Goal: Contribute content: Contribute content

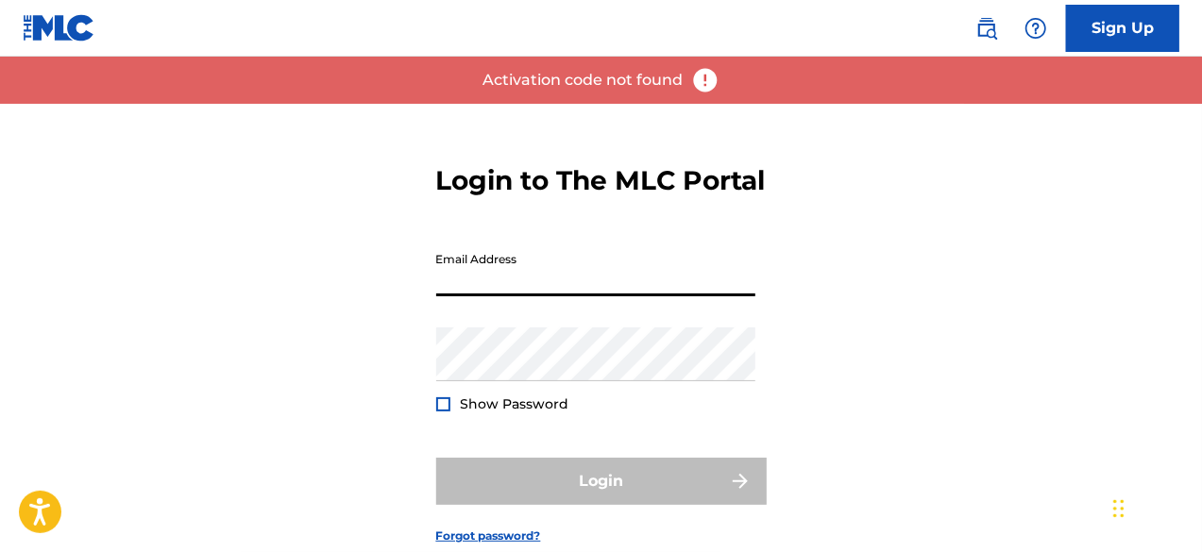
click at [644, 297] on input "Email Address" at bounding box center [595, 270] width 319 height 54
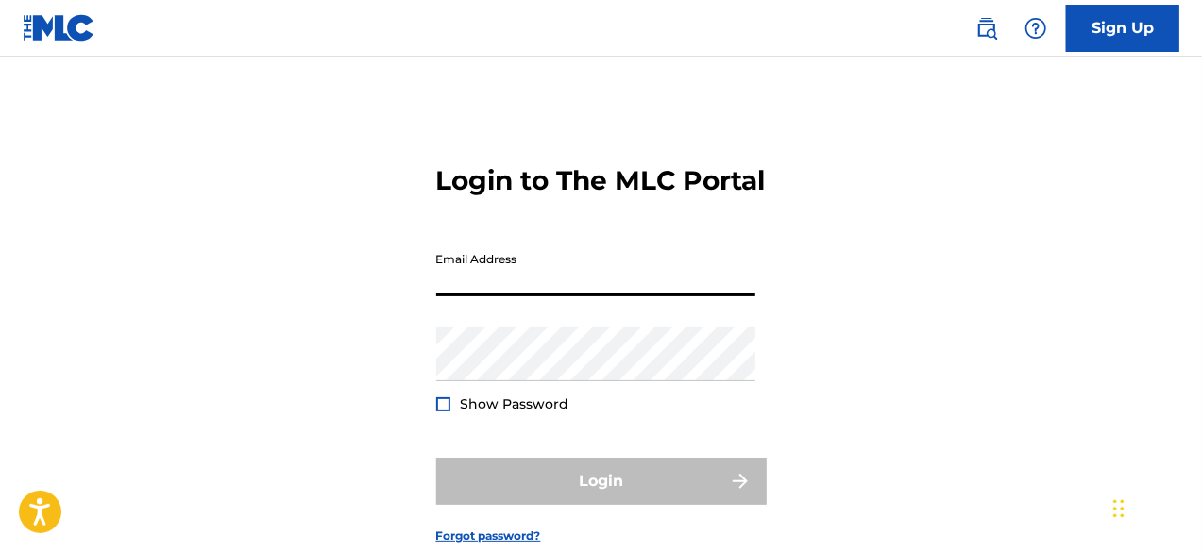
type input "[DOMAIN_NAME][EMAIL_ADDRESS][DOMAIN_NAME]"
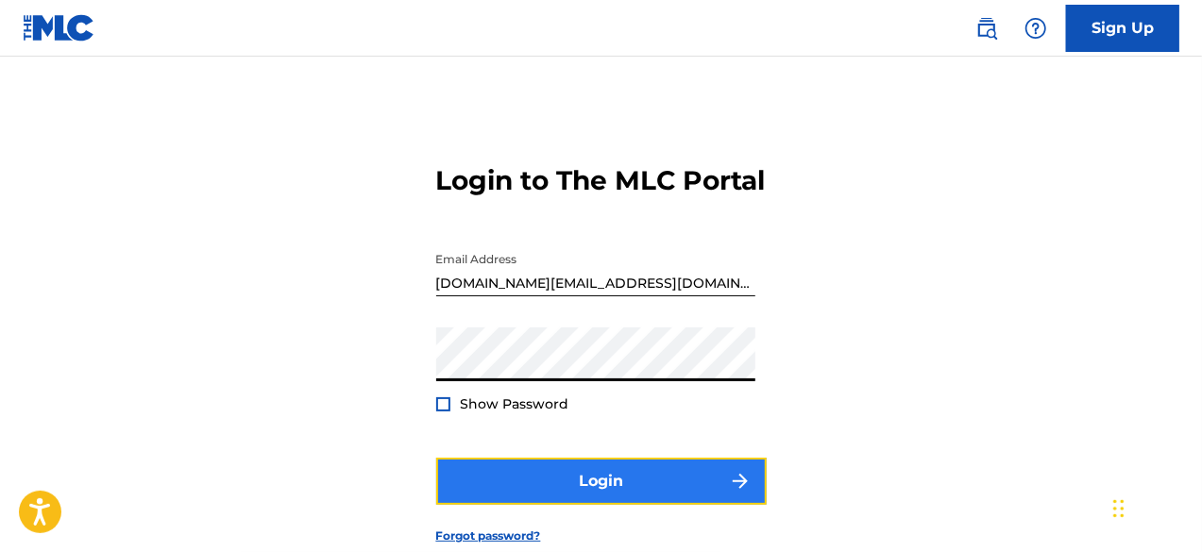
click at [589, 505] on button "Login" at bounding box center [601, 481] width 331 height 47
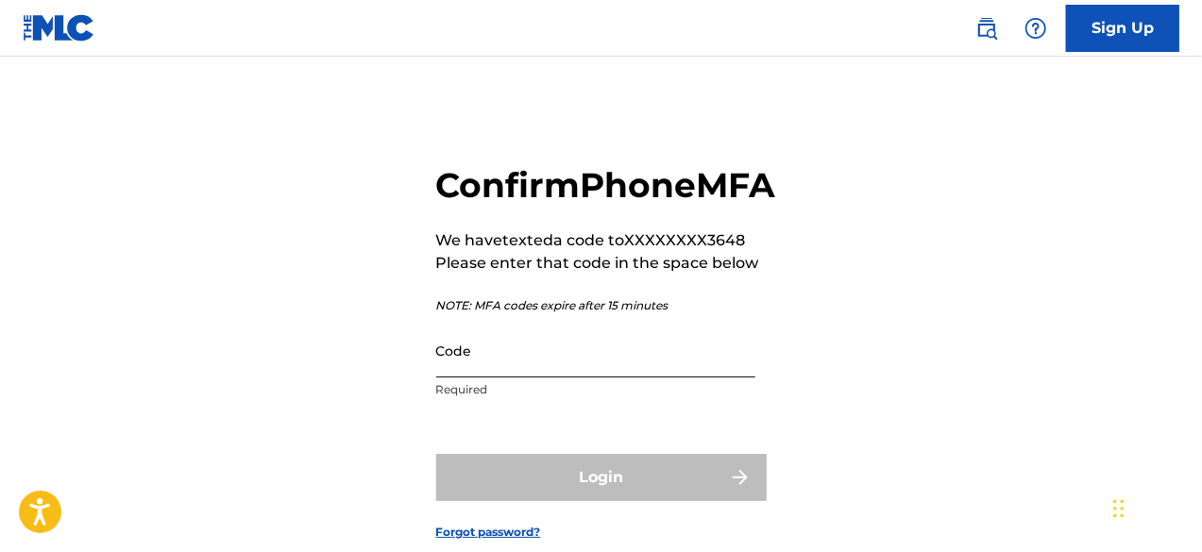
click at [644, 378] on input "Code" at bounding box center [595, 351] width 319 height 54
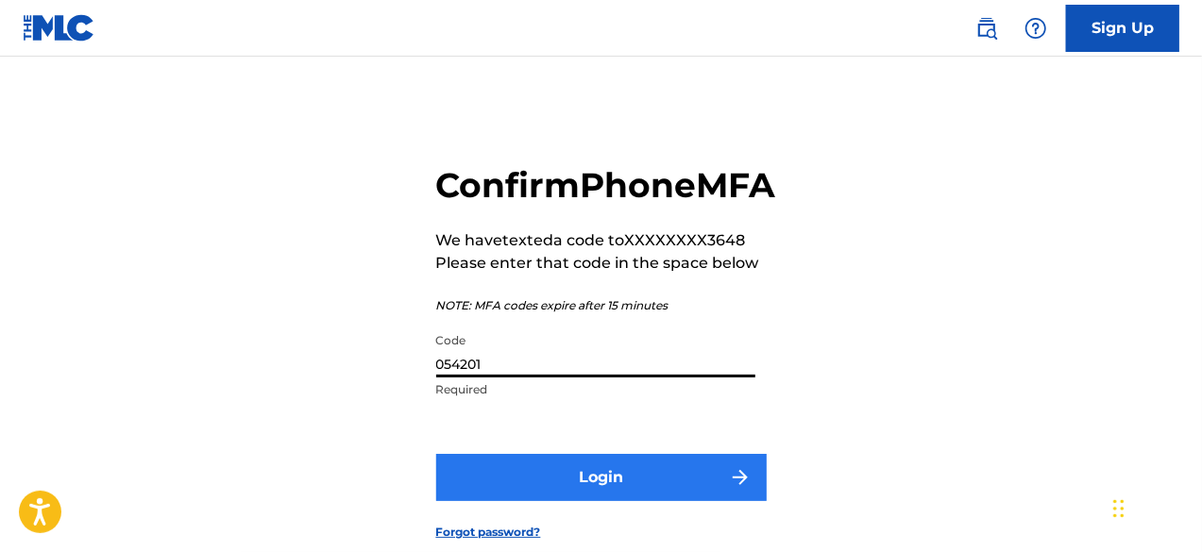
type input "054201"
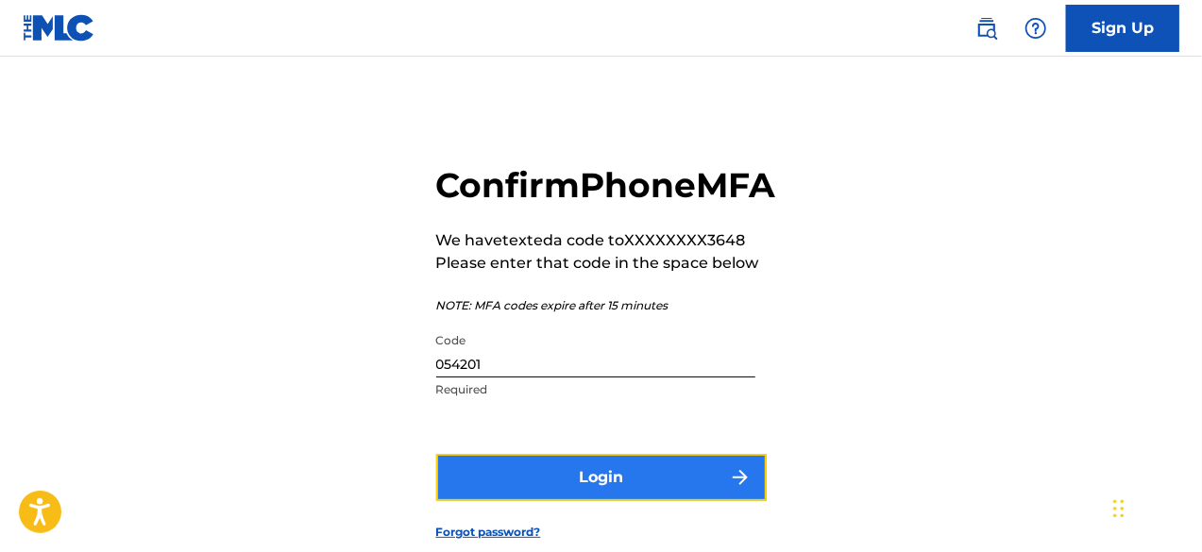
click at [608, 501] on button "Login" at bounding box center [601, 477] width 331 height 47
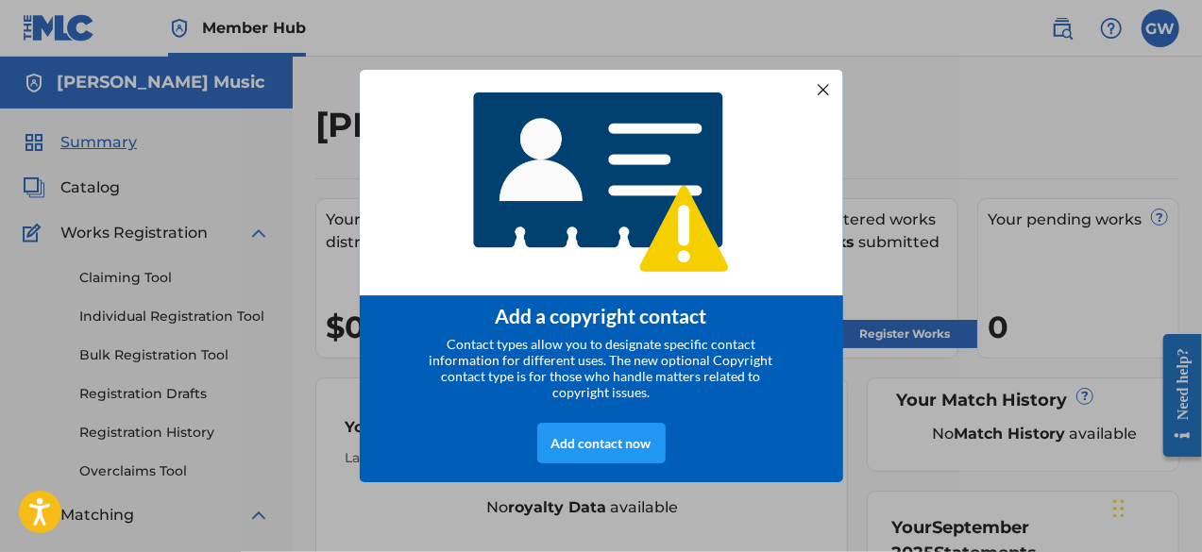
click at [818, 82] on div at bounding box center [822, 88] width 25 height 25
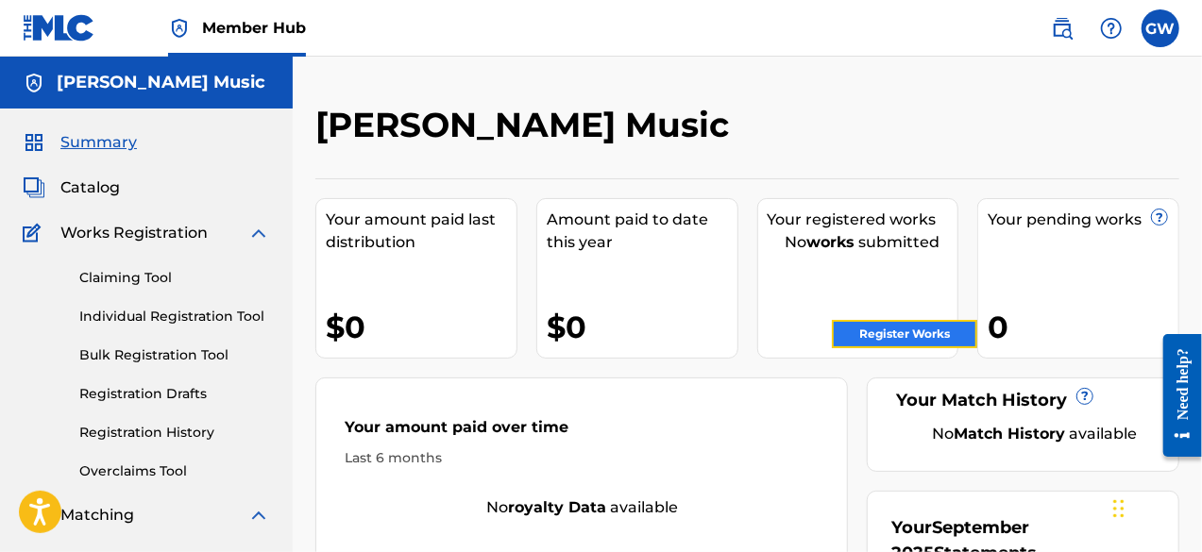
click at [856, 331] on link "Register Works" at bounding box center [904, 334] width 145 height 28
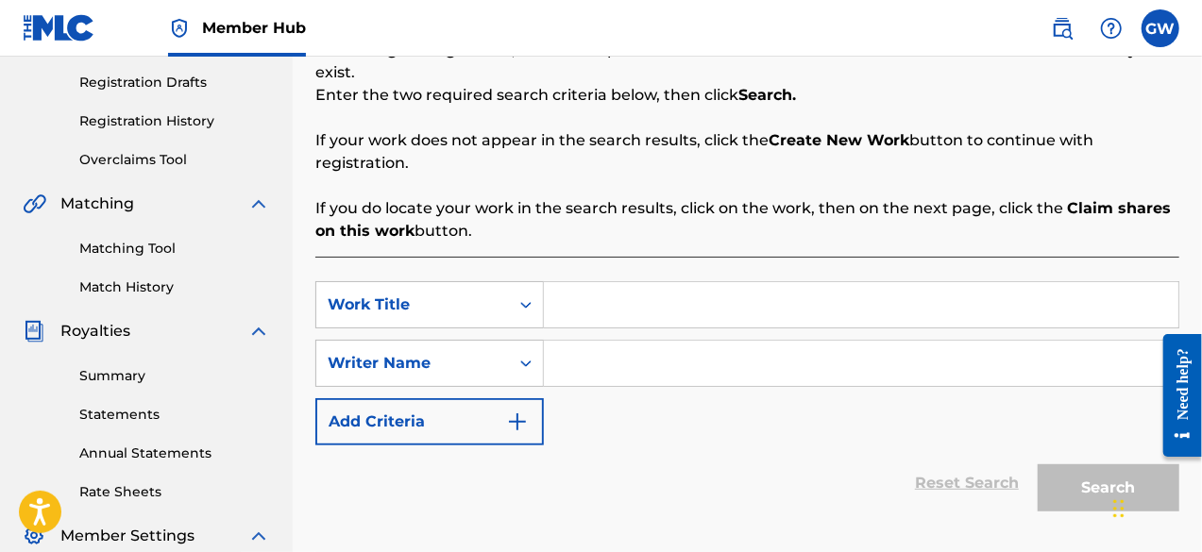
scroll to position [314, 0]
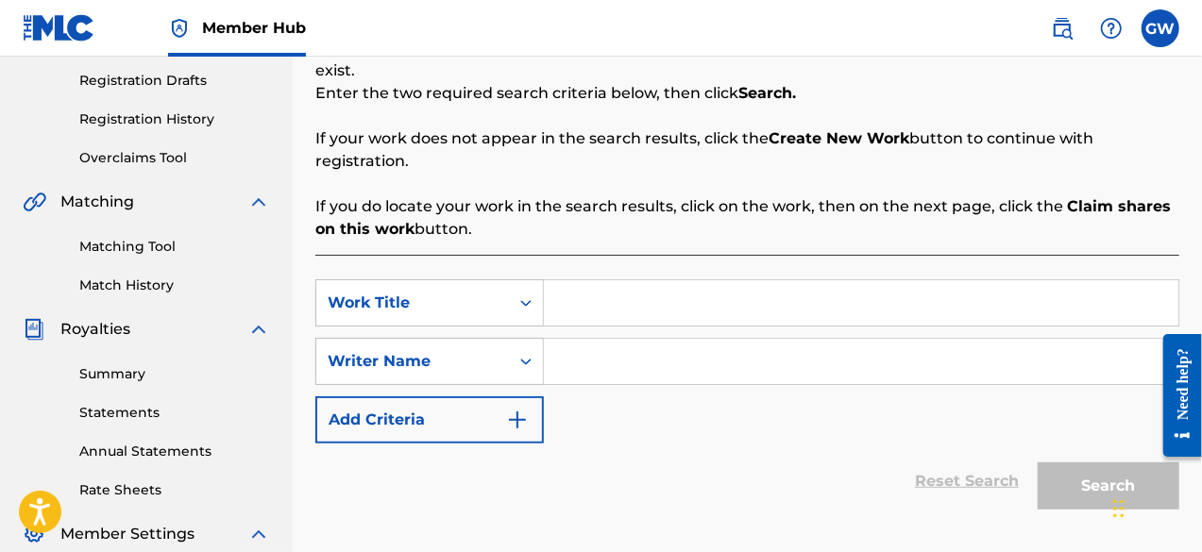
click at [595, 283] on input "Search Form" at bounding box center [861, 302] width 635 height 45
click at [622, 282] on input "Greatesr Rapper Alive Intro" at bounding box center [861, 302] width 635 height 45
type input "Greatest Rapper Alive Intro"
click at [618, 339] on input "Search Form" at bounding box center [861, 361] width 635 height 45
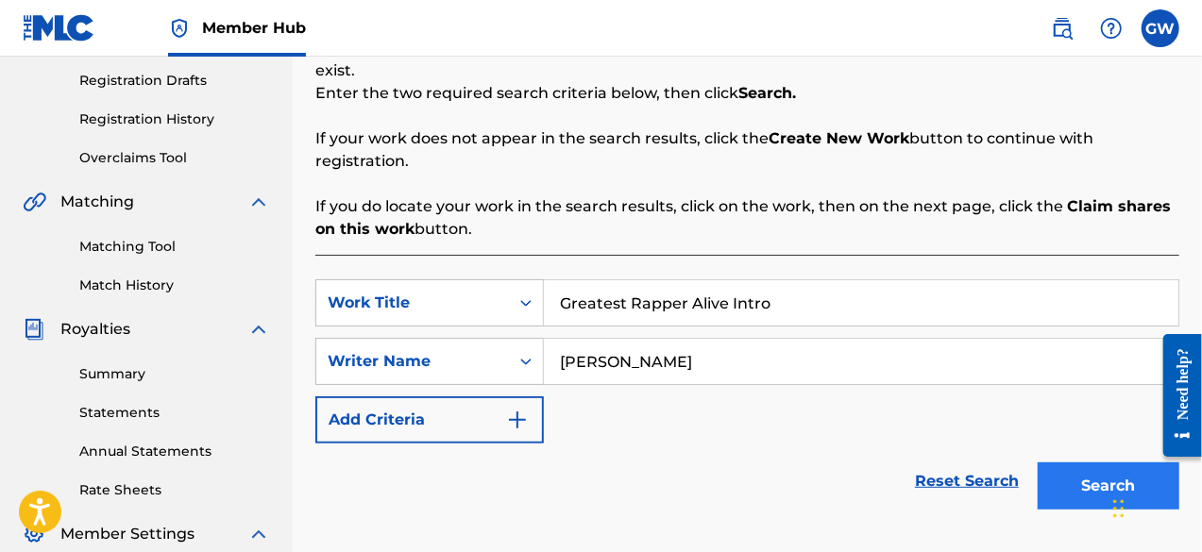
type input "[PERSON_NAME]"
click at [1078, 467] on button "Search" at bounding box center [1109, 486] width 142 height 47
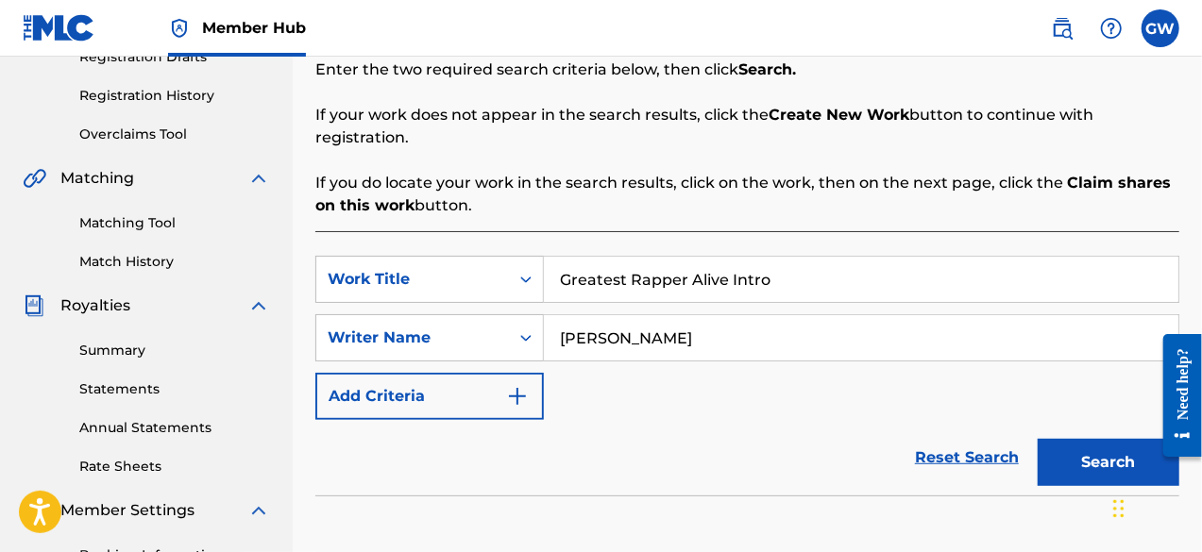
scroll to position [338, 0]
click at [807, 256] on input "Greatest Rapper Alive Intro" at bounding box center [861, 278] width 635 height 45
type input "G"
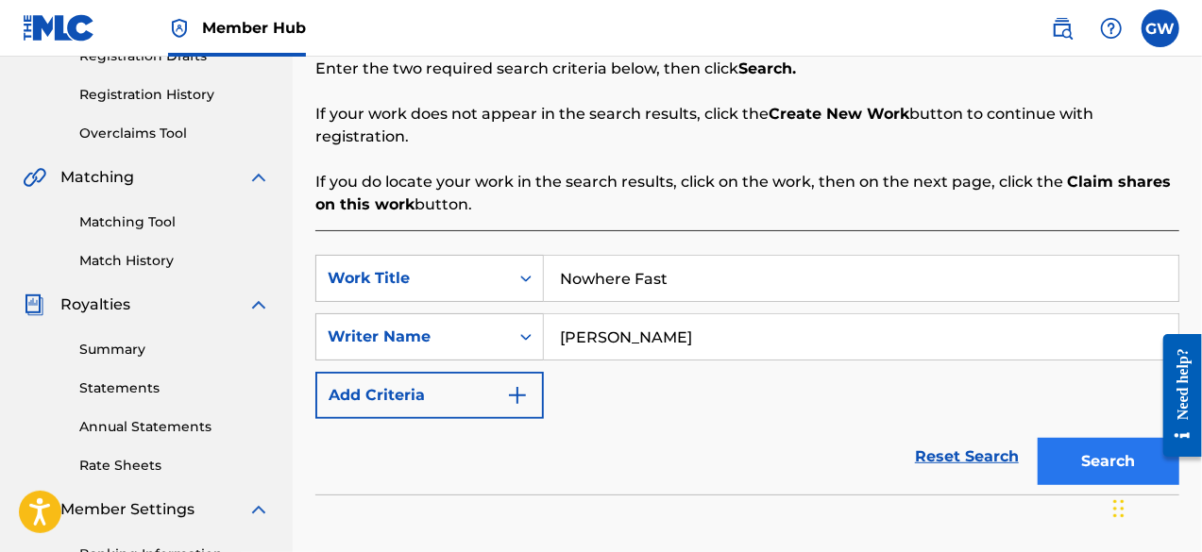
type input "Nowhere Fast"
click at [1075, 438] on button "Search" at bounding box center [1109, 461] width 142 height 47
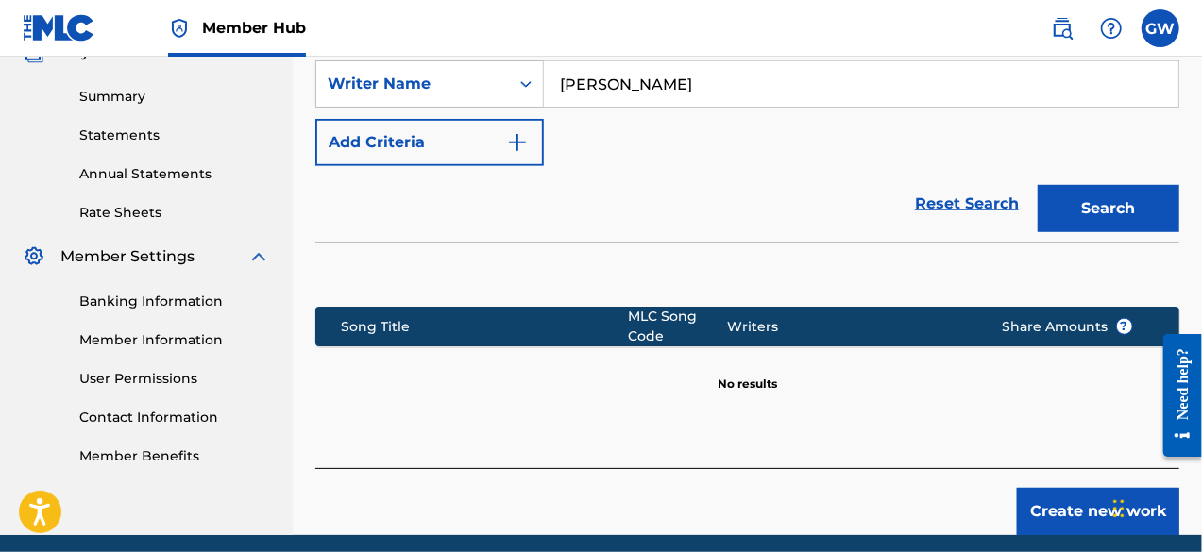
scroll to position [419, 0]
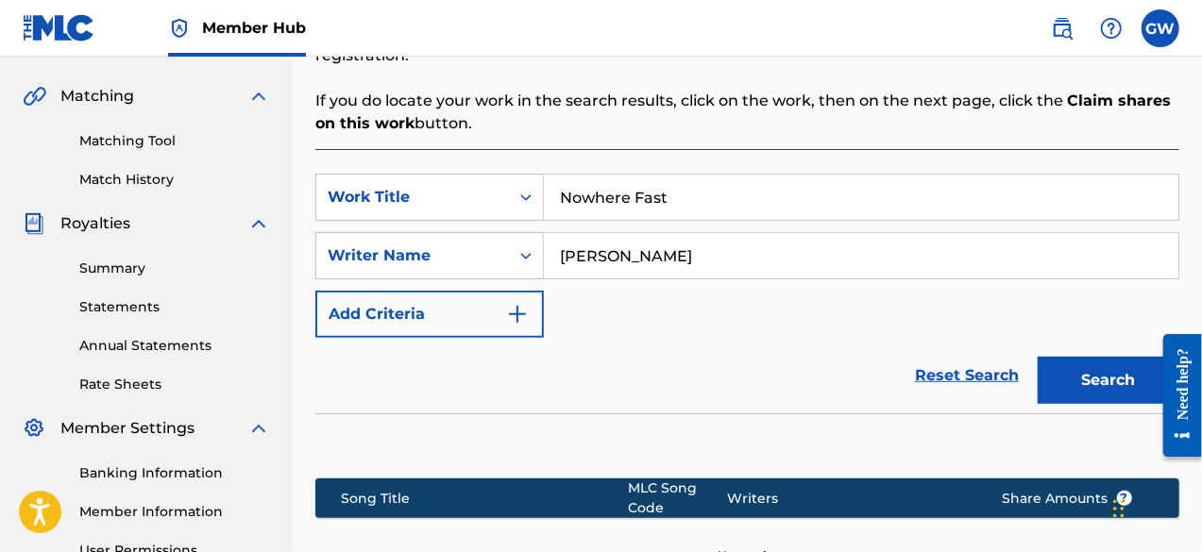
click at [721, 237] on input "[PERSON_NAME]" at bounding box center [861, 255] width 635 height 45
type input "G"
type input "Caesar Da Guard"
click at [1111, 360] on button "Search" at bounding box center [1109, 380] width 142 height 47
click at [749, 176] on input "Nowhere Fast" at bounding box center [861, 197] width 635 height 45
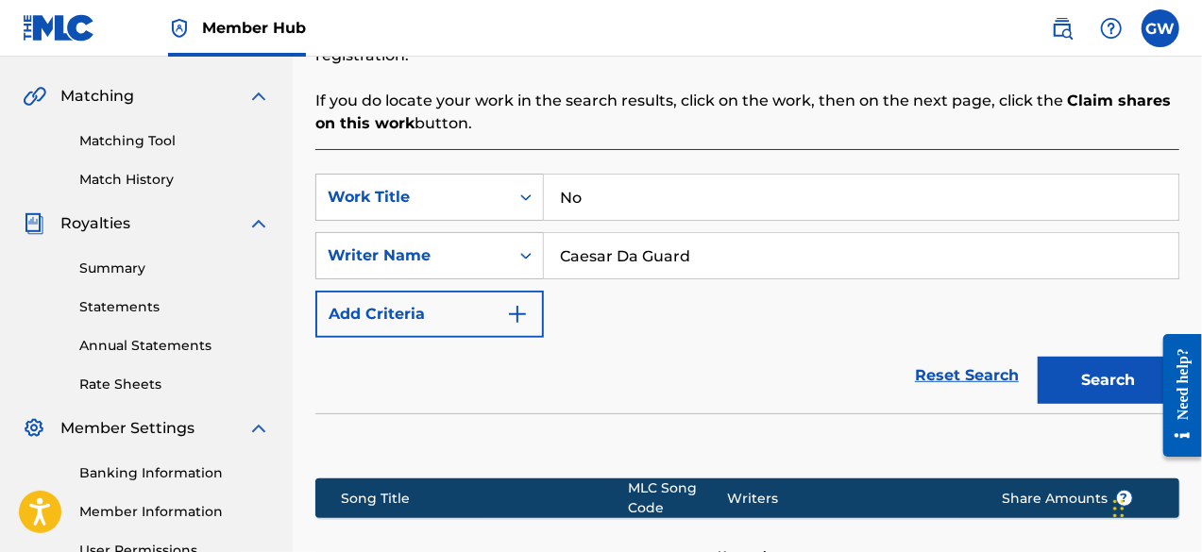
type input "N"
type input "Greatest Rapper Alive Intro"
click at [714, 233] on input "Caesar Da Guard" at bounding box center [861, 255] width 635 height 45
type input "C"
type input "[PERSON_NAME]"
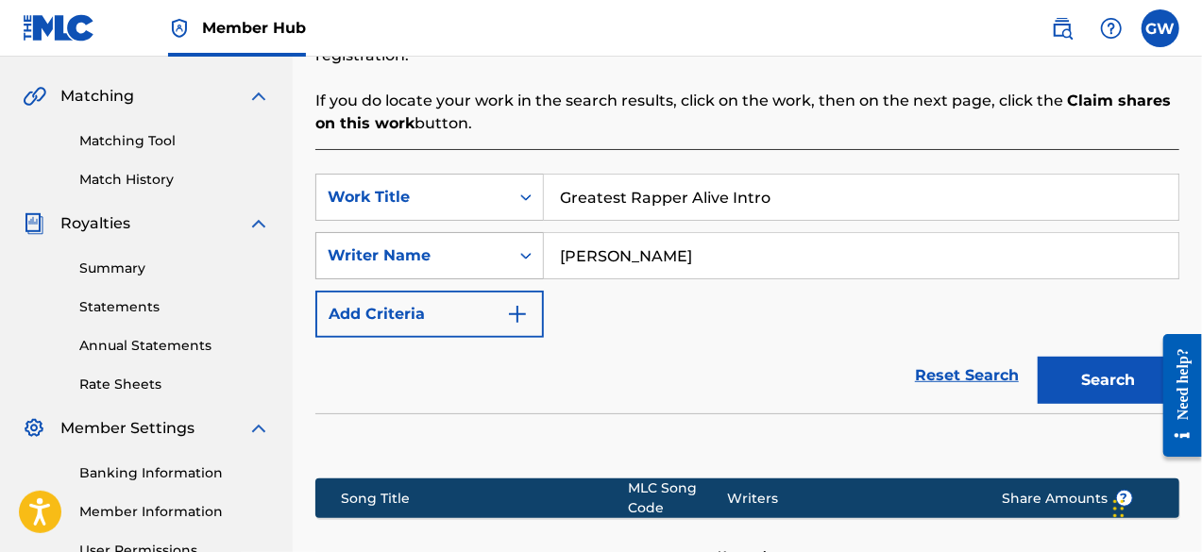
click at [531, 246] on icon "Search Form" at bounding box center [526, 255] width 19 height 19
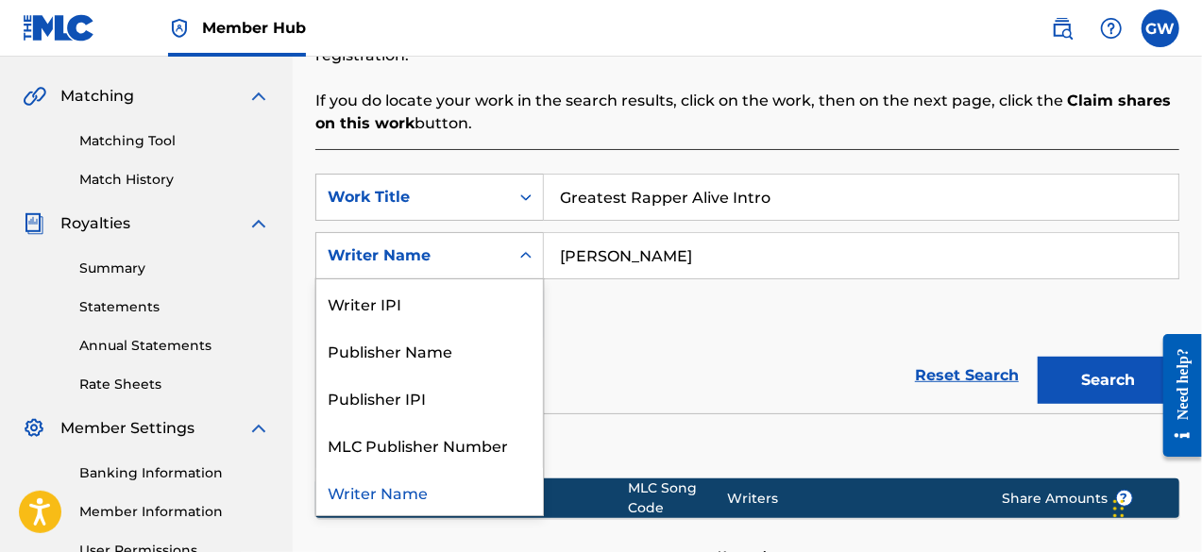
click at [617, 280] on div "SearchWithCriteria6b144b8c-6f2b-4e77-9f4e-fc57beac9ed3 Work Title Greatest Rapp…" at bounding box center [747, 256] width 864 height 164
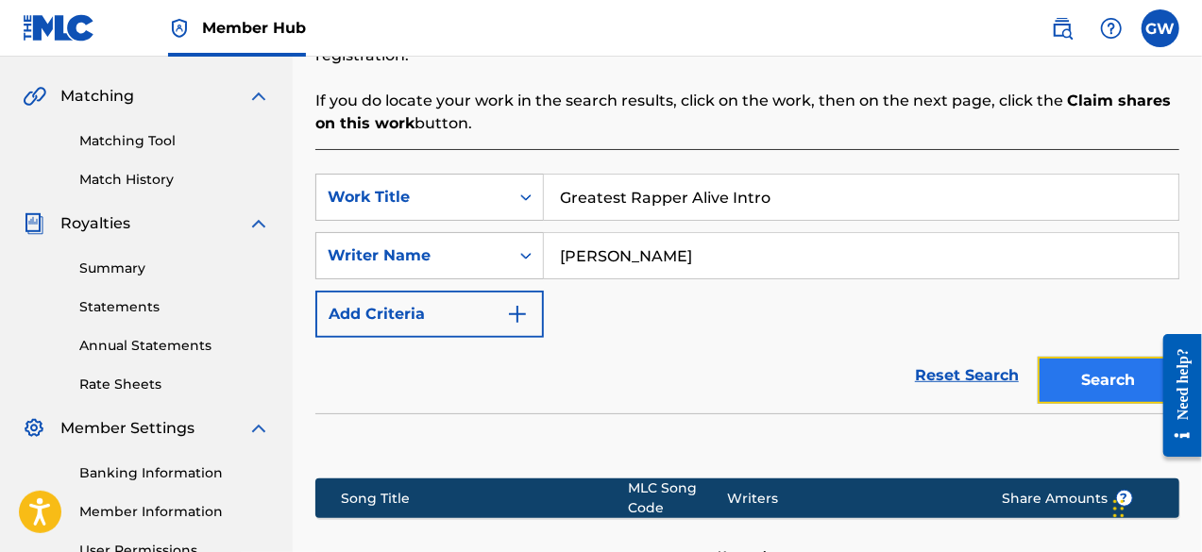
click at [1107, 357] on button "Search" at bounding box center [1109, 380] width 142 height 47
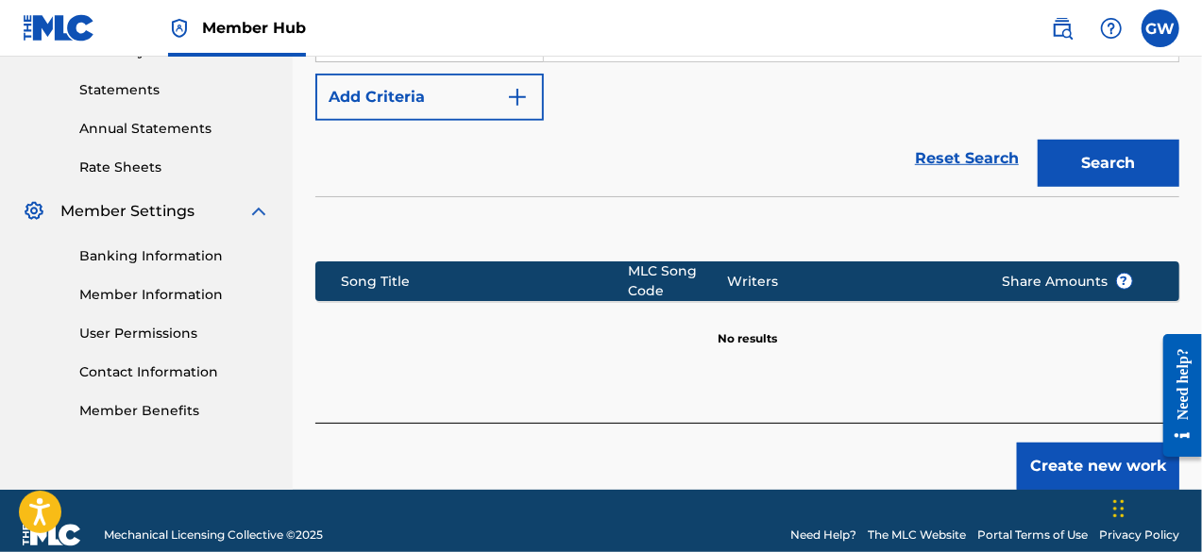
scroll to position [640, 0]
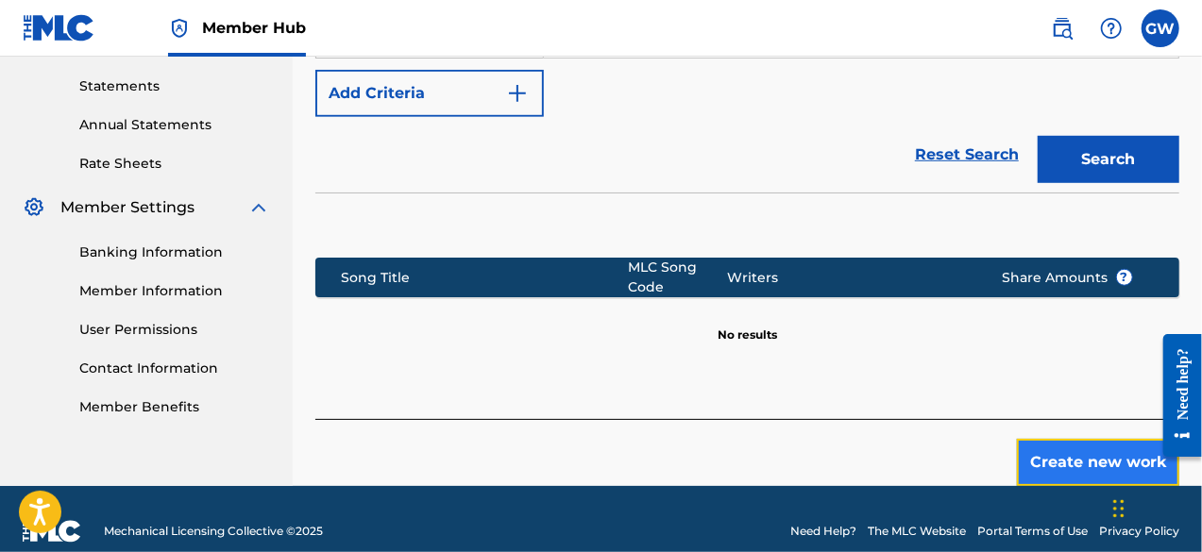
click at [1095, 439] on button "Create new work" at bounding box center [1098, 462] width 162 height 47
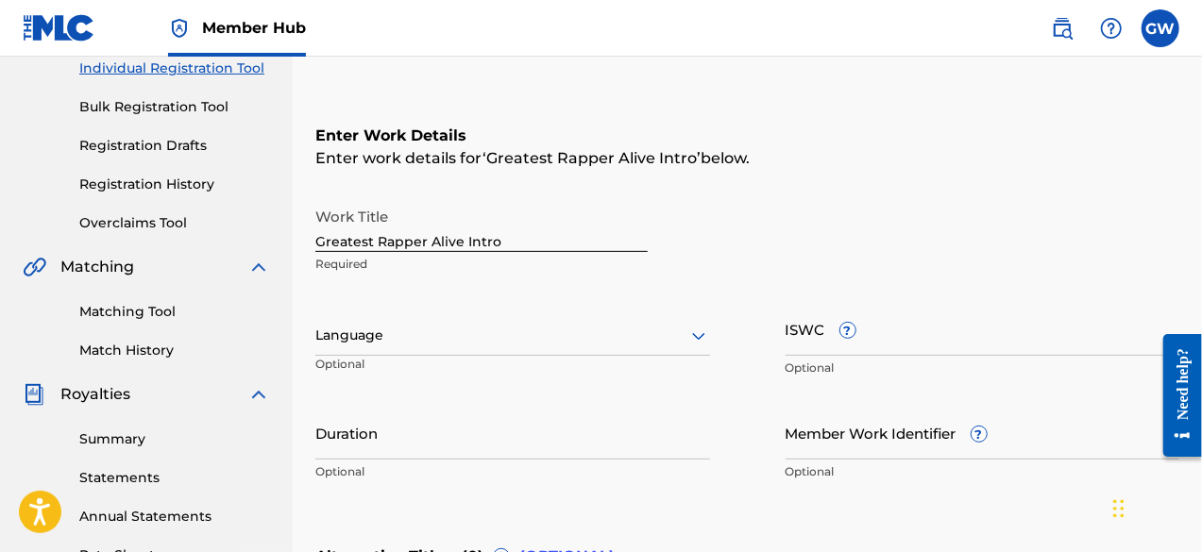
scroll to position [255, 0]
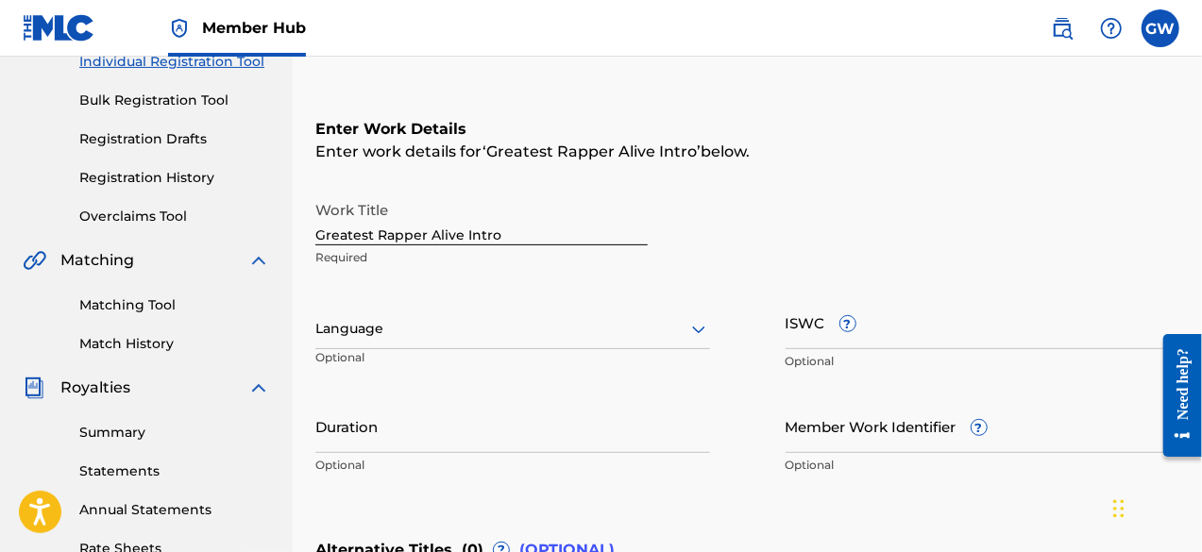
click at [697, 335] on icon at bounding box center [698, 329] width 23 height 23
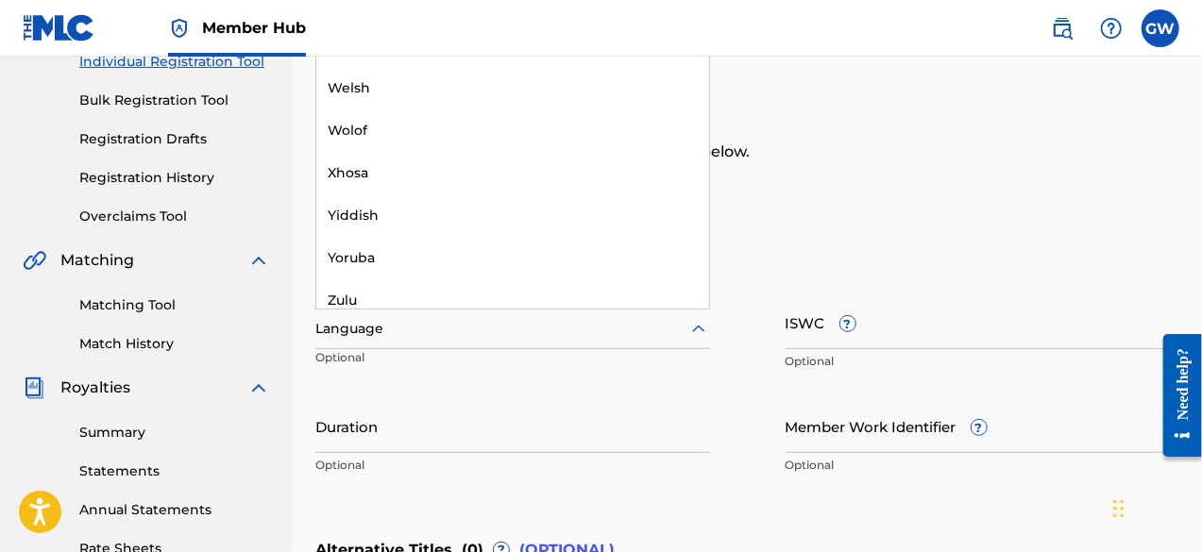
scroll to position [6218, 0]
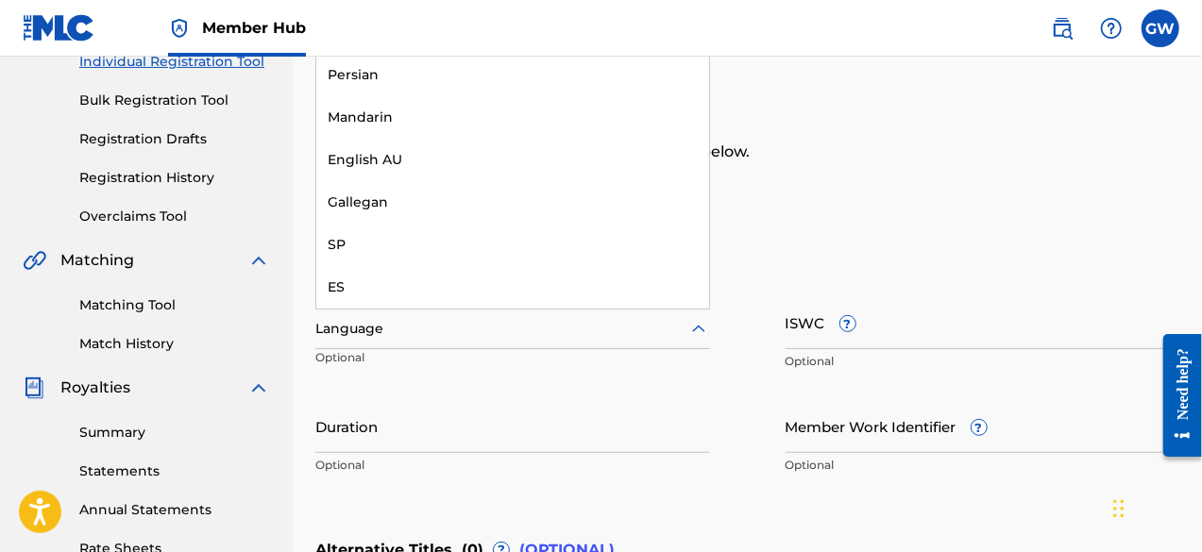
click at [763, 197] on div "Work Title Greatest Rapper Alive Intro Required" at bounding box center [747, 234] width 864 height 85
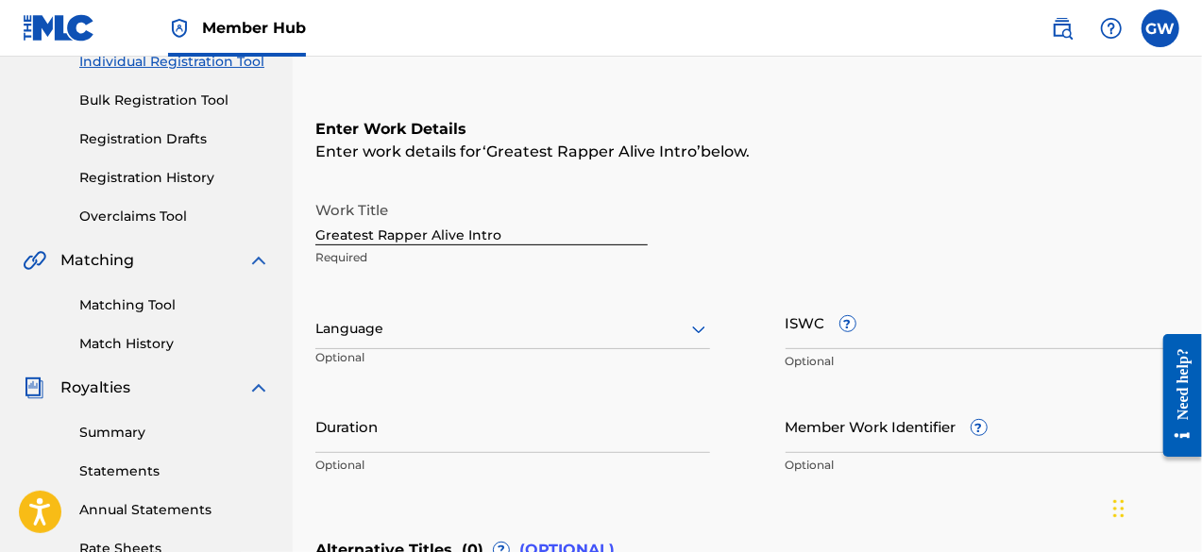
click at [699, 328] on icon at bounding box center [698, 329] width 23 height 23
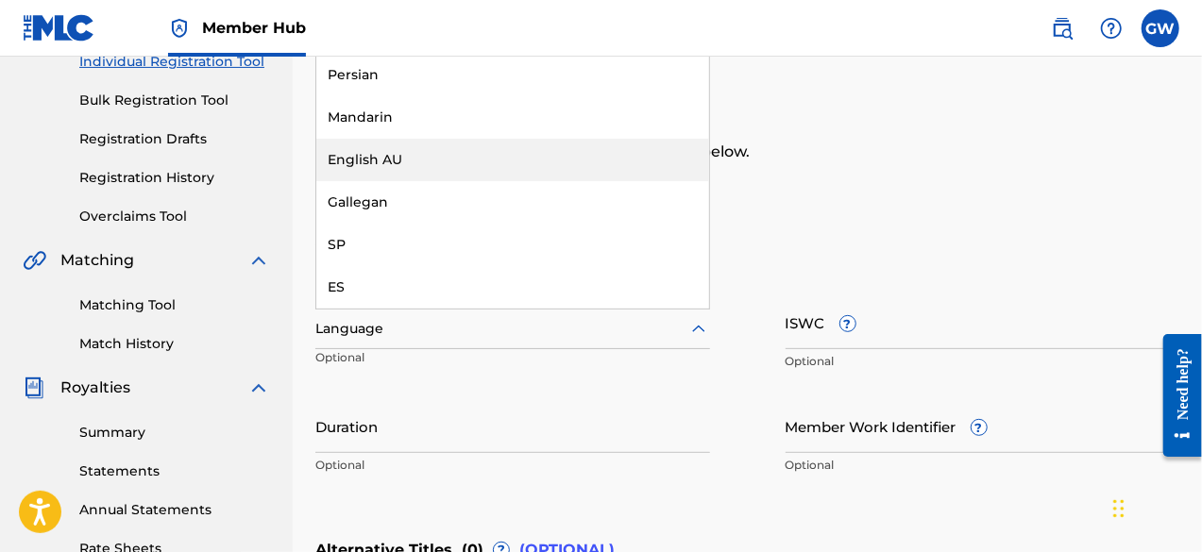
click at [805, 184] on div "Enter Work Details Enter work details for ‘ Greatest Rapper Alive Intro ’ below…" at bounding box center [747, 301] width 864 height 457
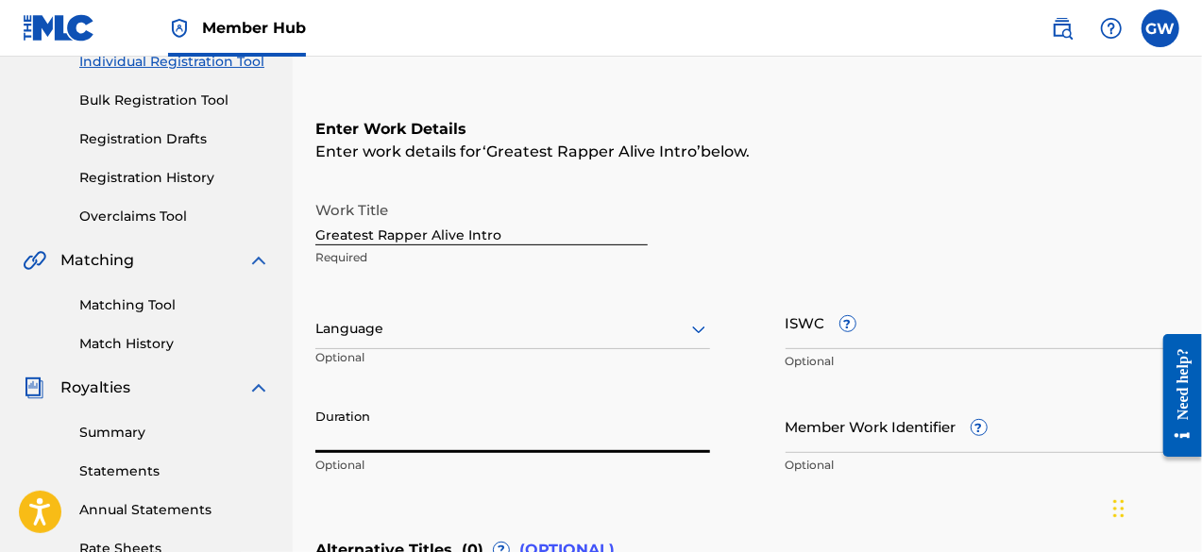
click at [459, 429] on input "Duration" at bounding box center [512, 426] width 395 height 54
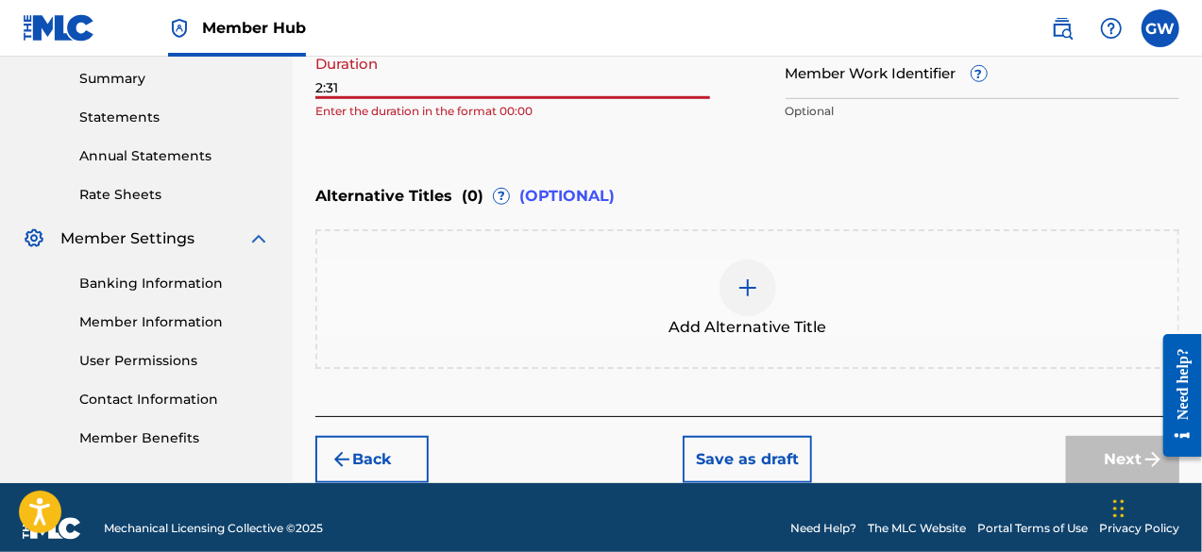
scroll to position [612, 0]
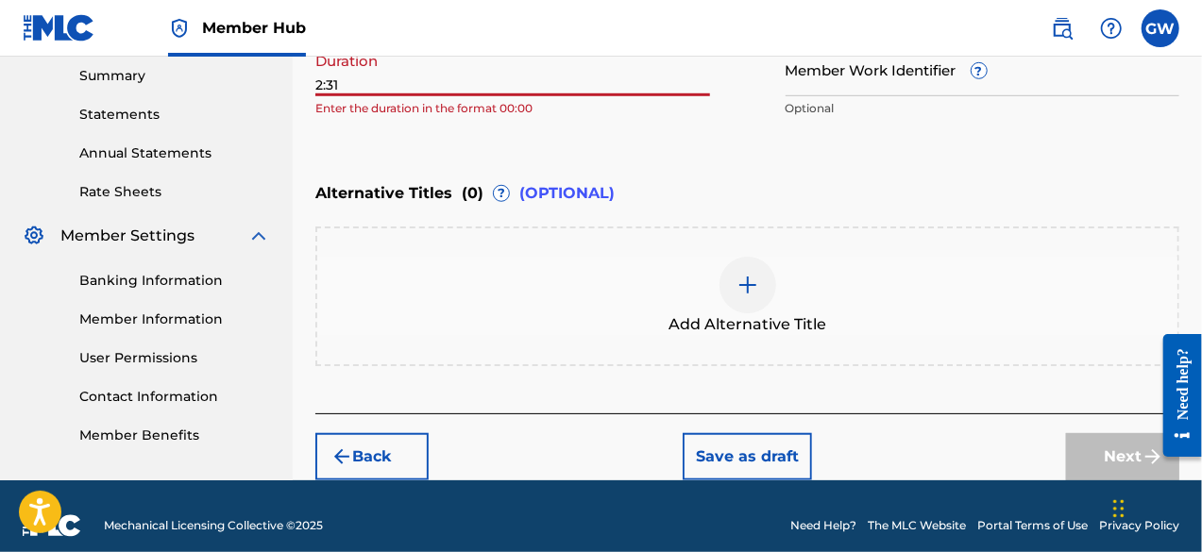
drag, startPoint x: 1203, startPoint y: 224, endPoint x: 36, endPoint y: 70, distance: 1177.3
click at [315, 84] on input "2:31" at bounding box center [512, 69] width 395 height 54
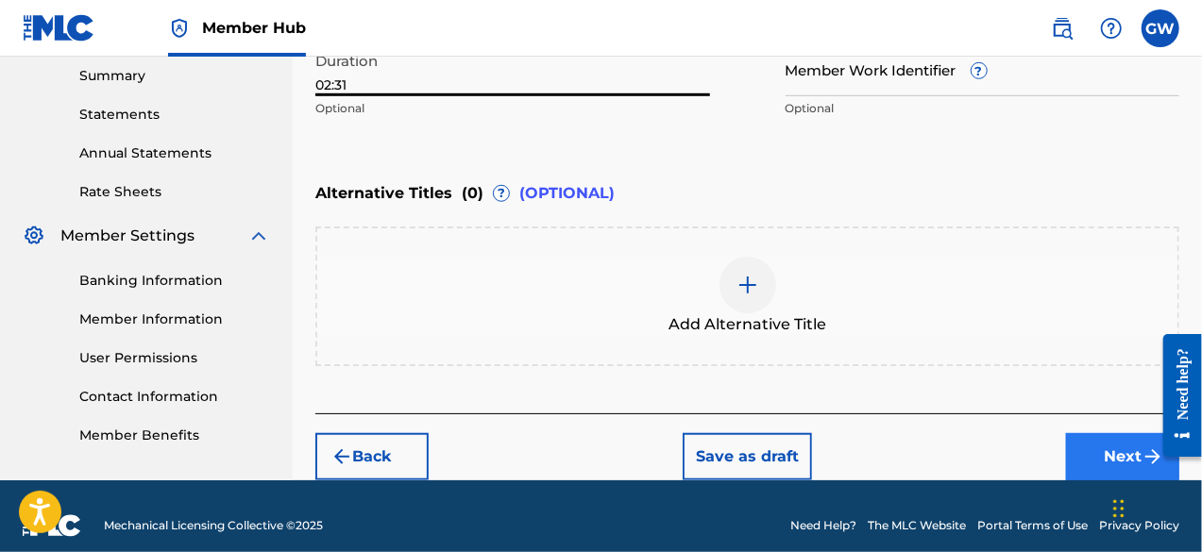
type input "02:31"
click at [1115, 460] on button "Next" at bounding box center [1122, 456] width 113 height 47
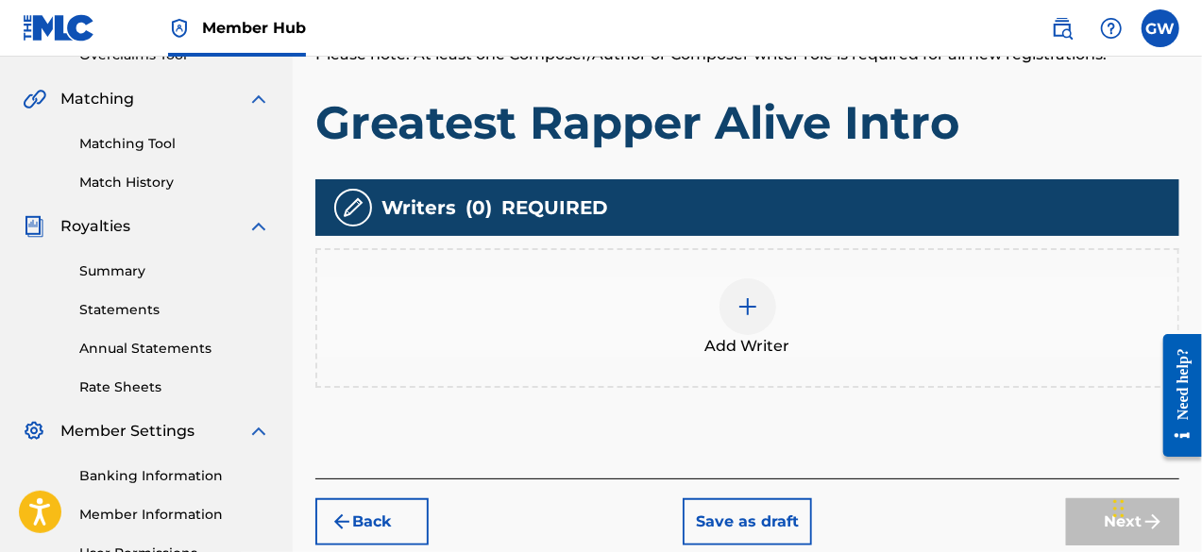
scroll to position [351, 0]
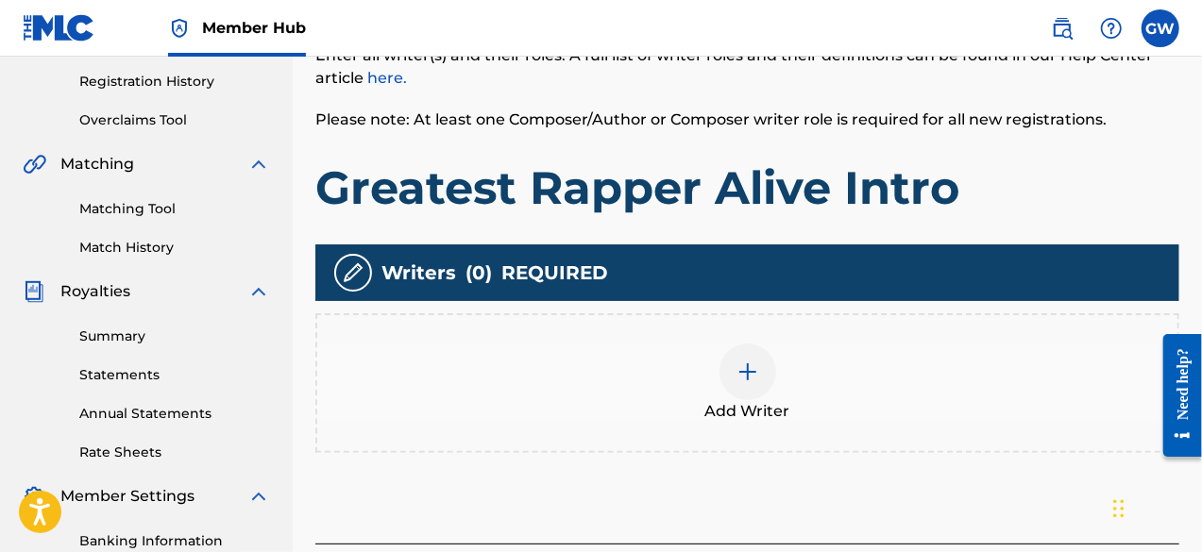
click at [742, 382] on img at bounding box center [748, 372] width 23 height 23
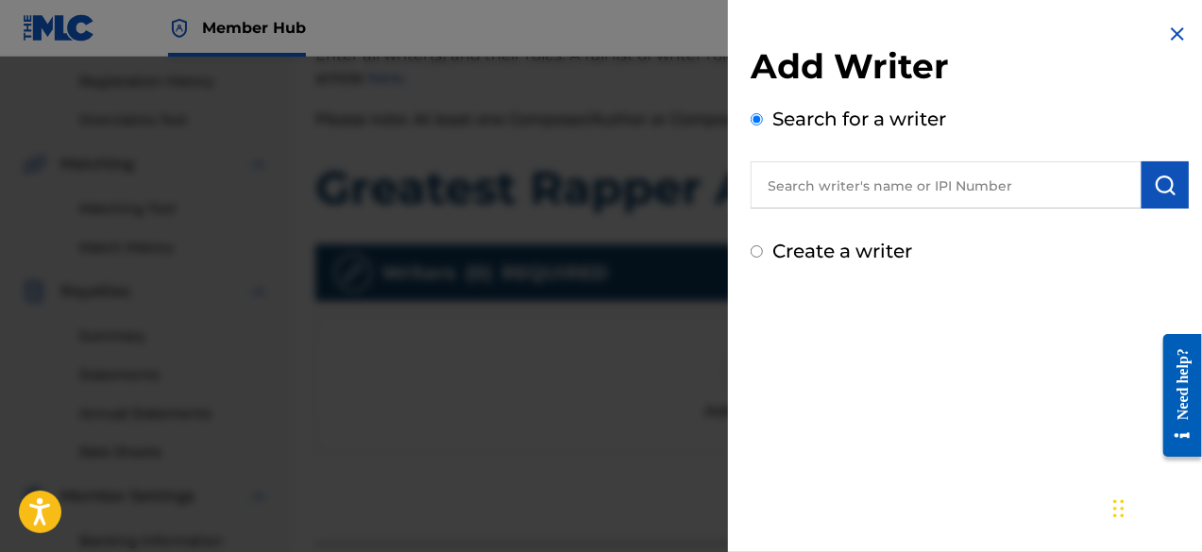
click at [876, 187] on input "text" at bounding box center [946, 184] width 391 height 47
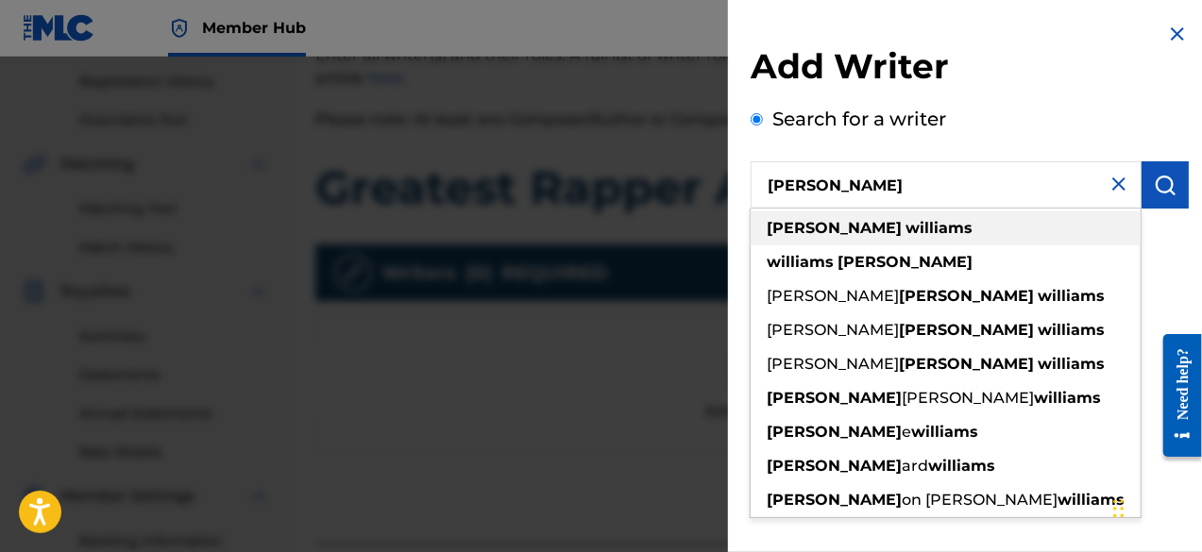
click at [793, 230] on strong "[PERSON_NAME]" at bounding box center [834, 228] width 135 height 18
type input "[PERSON_NAME]"
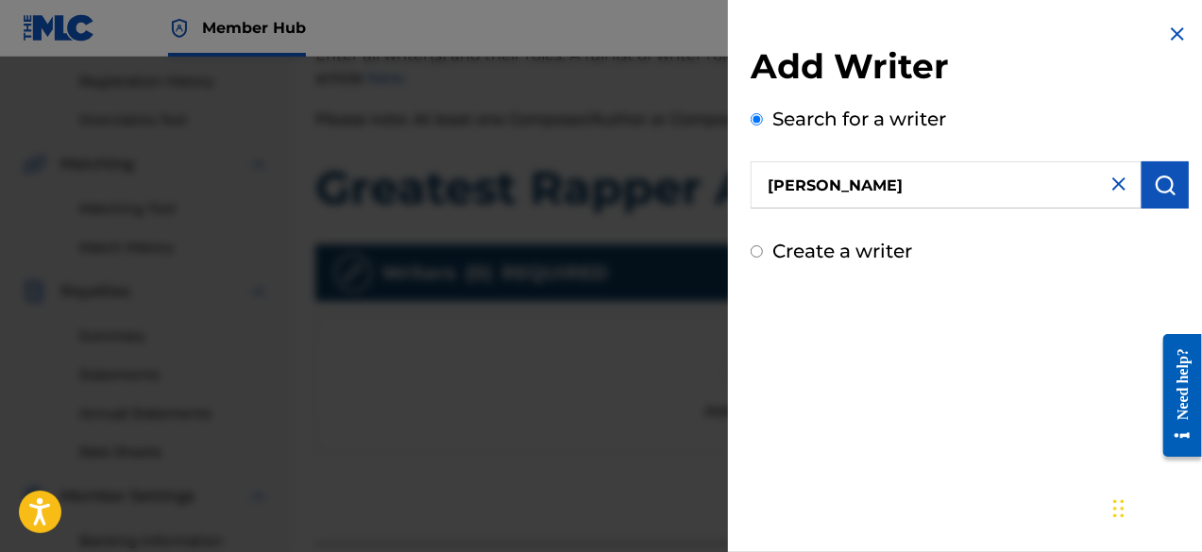
click at [1111, 186] on img at bounding box center [1119, 184] width 23 height 23
click at [972, 180] on input "text" at bounding box center [946, 184] width 391 height 47
type input "caesar da guard"
click at [1160, 182] on img "submit" at bounding box center [1165, 185] width 23 height 23
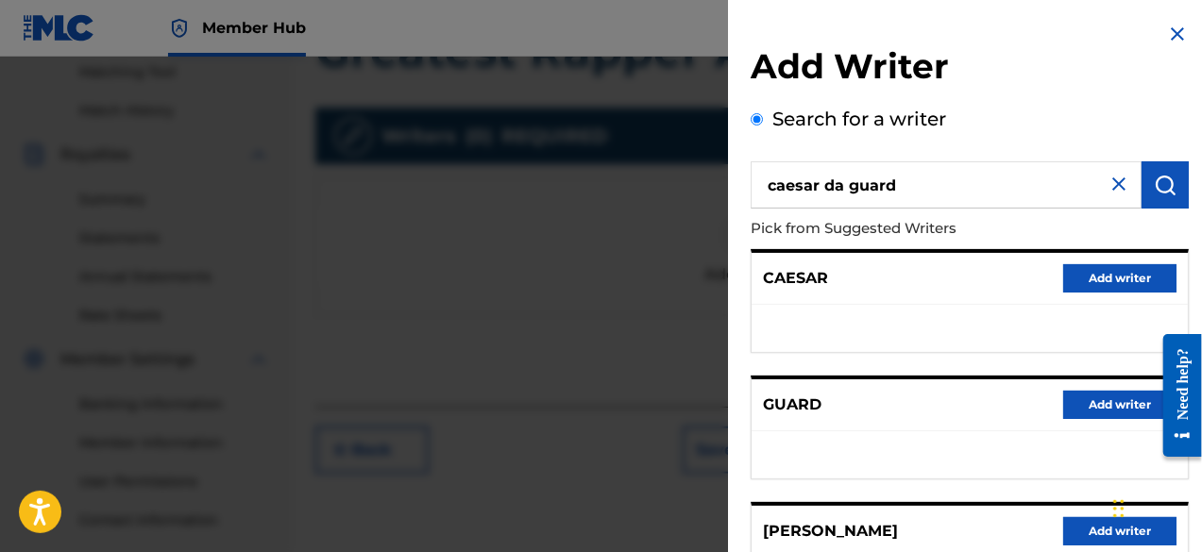
scroll to position [493, 0]
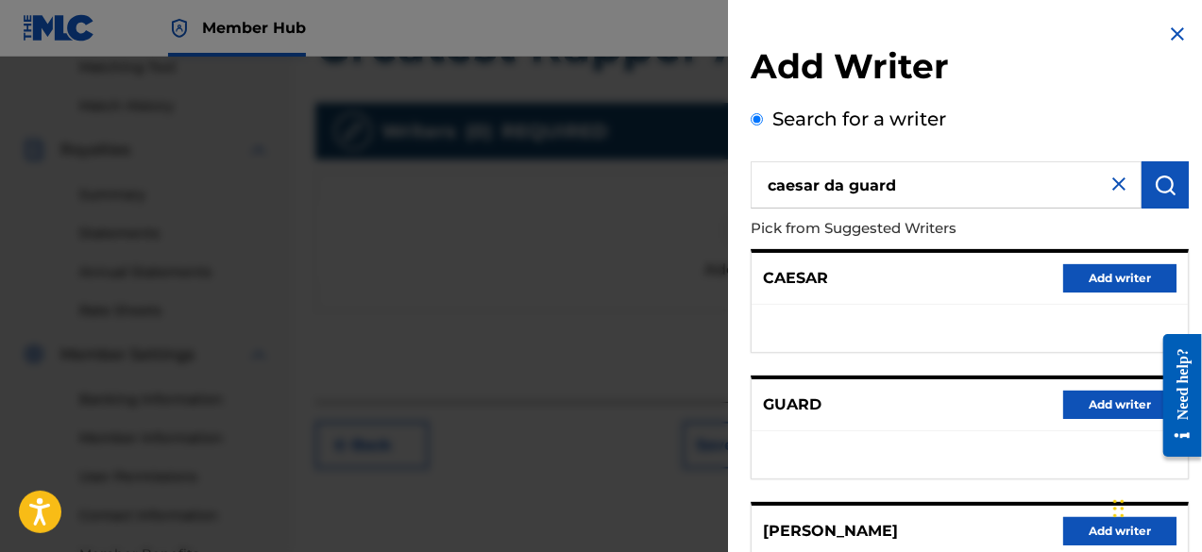
click at [999, 229] on p "Pick from Suggested Writers" at bounding box center [916, 229] width 331 height 41
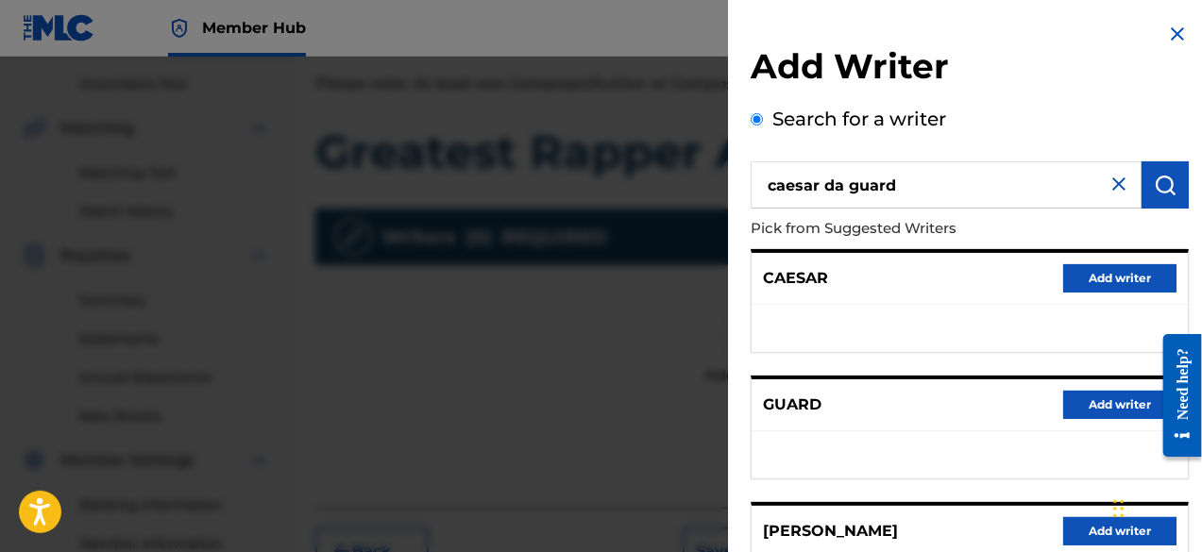
scroll to position [380, 0]
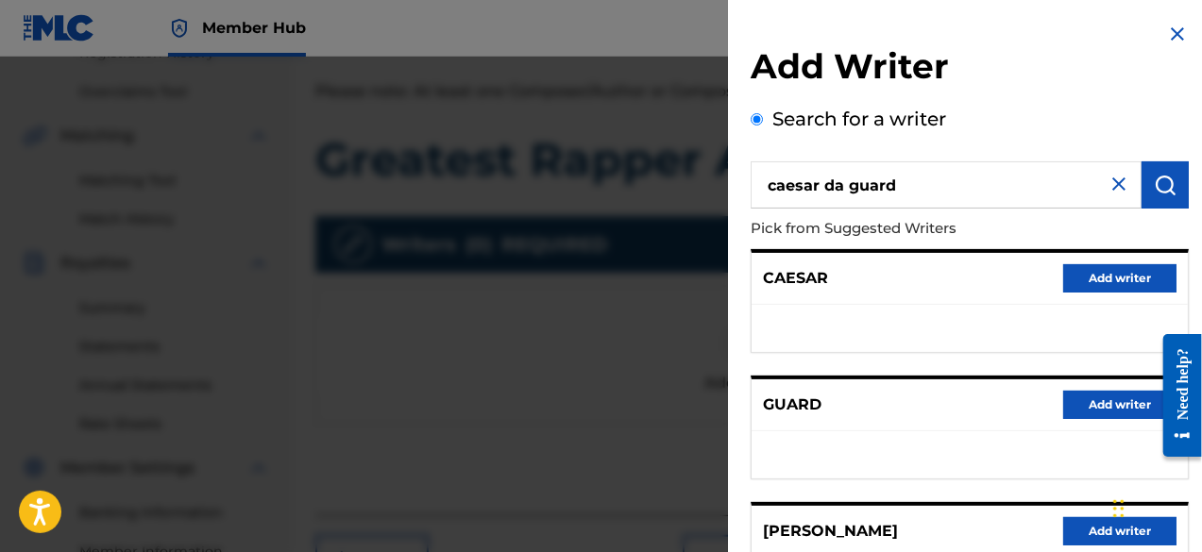
click at [1117, 183] on img at bounding box center [1119, 184] width 23 height 23
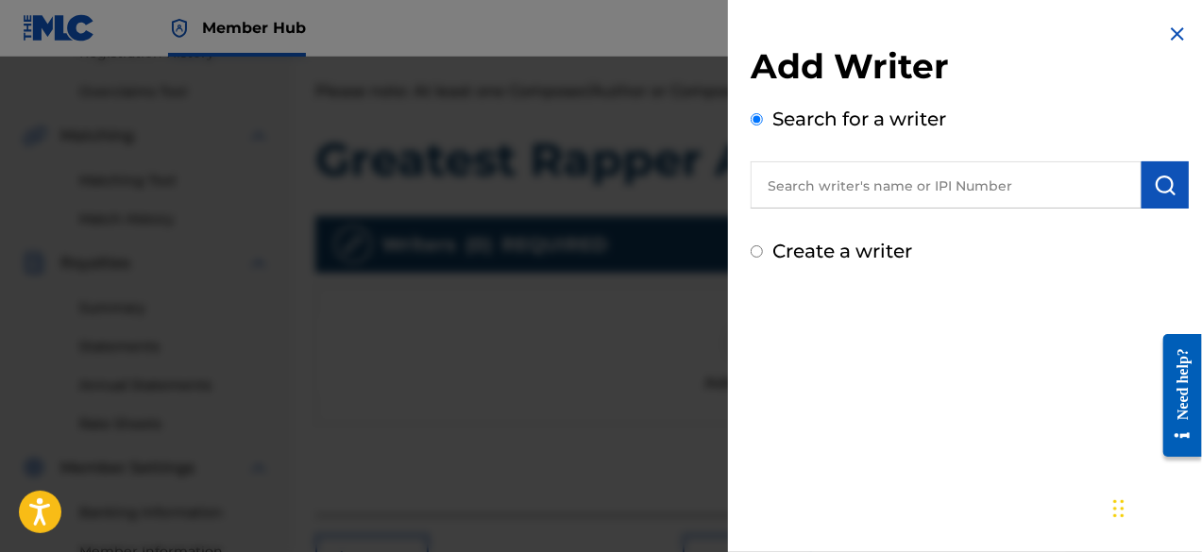
click at [973, 185] on input "text" at bounding box center [946, 184] width 391 height 47
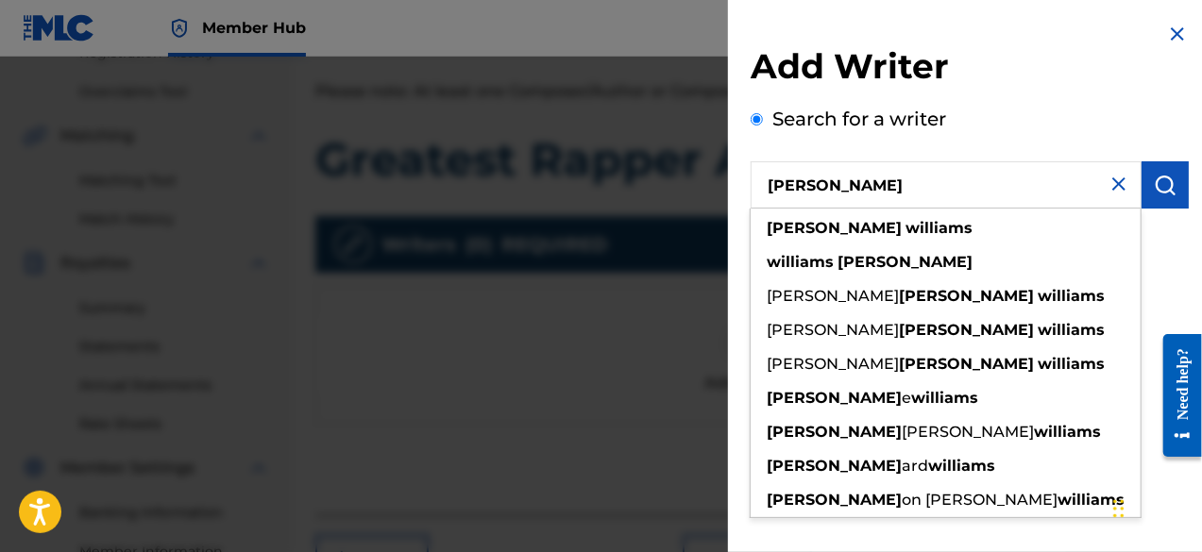
type input "[PERSON_NAME]"
click at [1022, 144] on div "Search for a writer [PERSON_NAME] [PERSON_NAME] [PERSON_NAME] [PERSON_NAME] [PE…" at bounding box center [970, 157] width 438 height 104
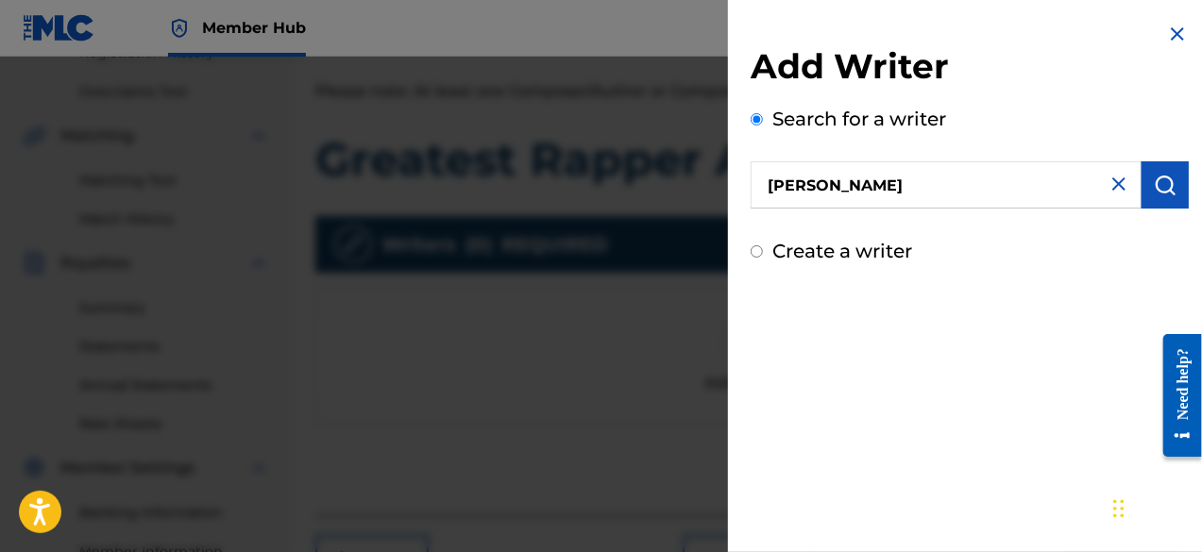
click at [757, 254] on input "Create a writer" at bounding box center [757, 252] width 12 height 12
radio input "false"
radio input "true"
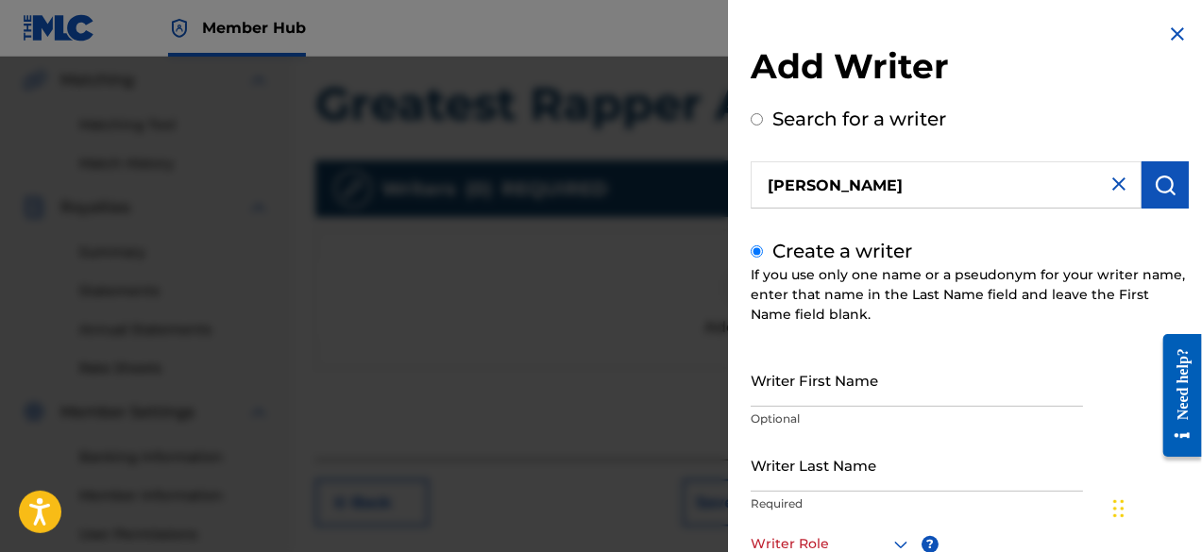
scroll to position [432, 0]
click at [1026, 305] on div "If you use only one name or a pseudonym for your writer name, enter that name i…" at bounding box center [970, 294] width 438 height 59
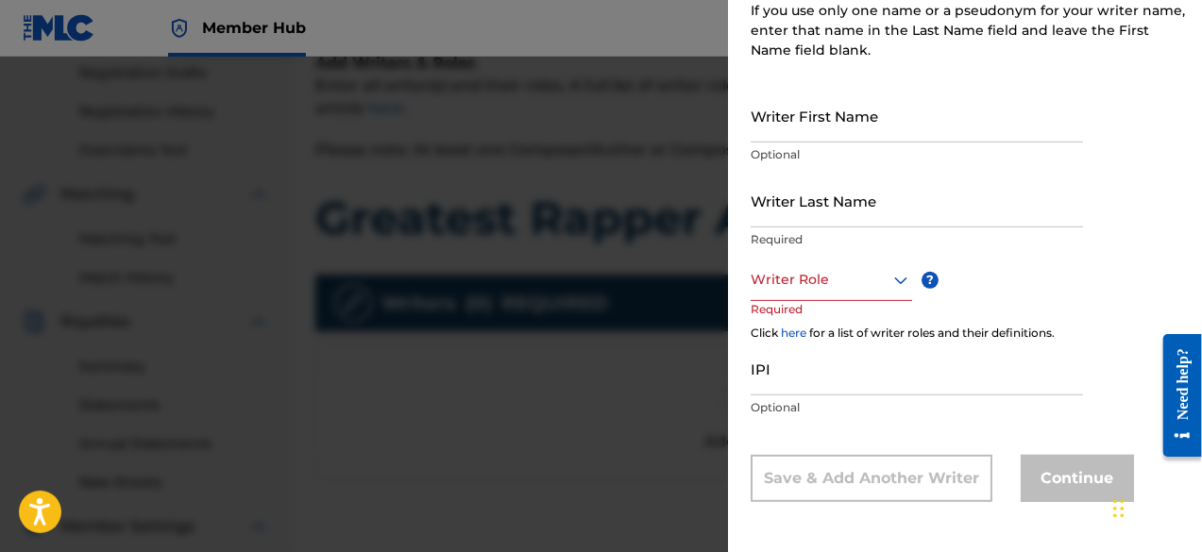
scroll to position [328, 0]
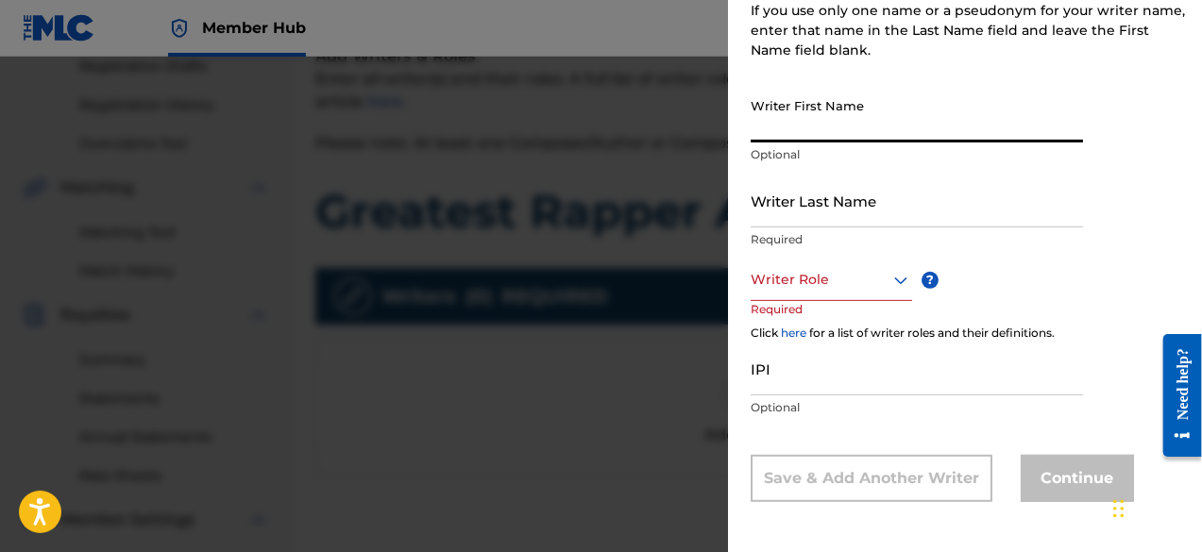
click at [993, 103] on input "Writer First Name" at bounding box center [917, 116] width 332 height 54
click at [978, 71] on div "Create a writer If you use only one name or a pseudonym for your writer name, e…" at bounding box center [970, 238] width 438 height 530
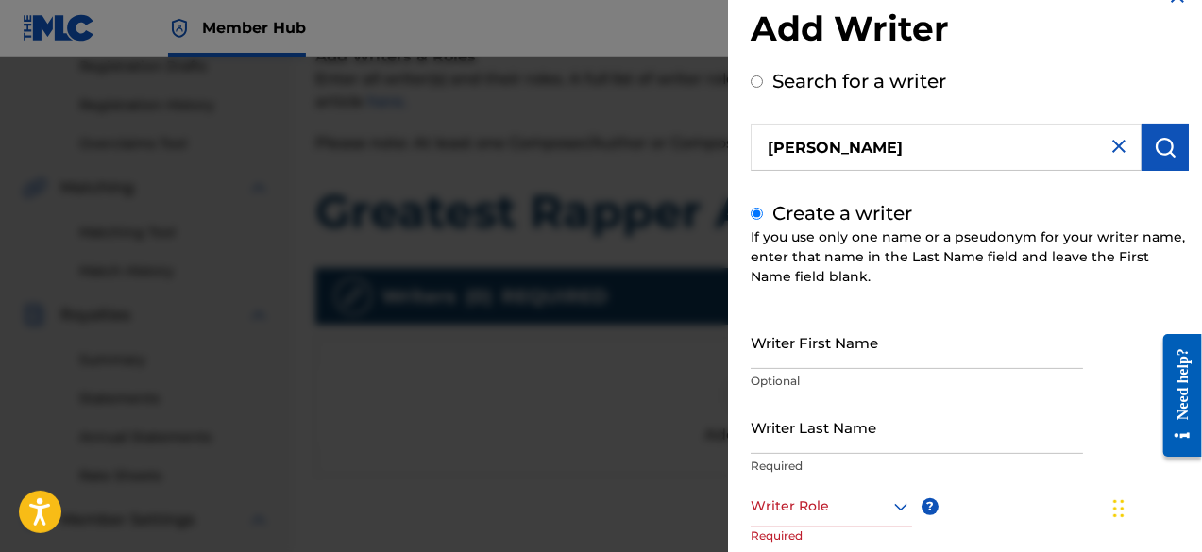
scroll to position [76, 0]
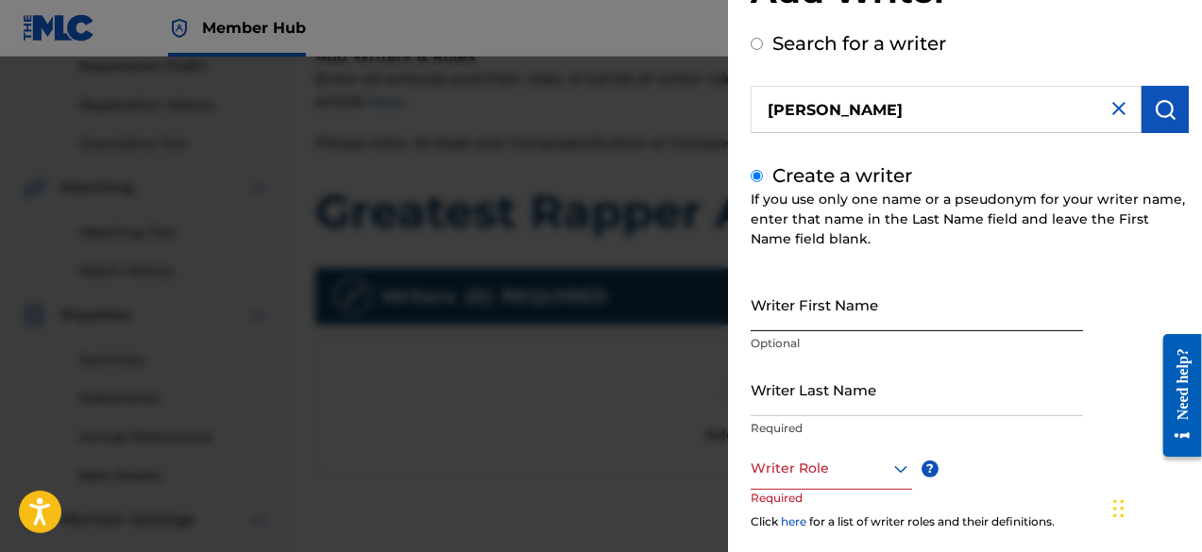
click at [864, 326] on input "Writer First Name" at bounding box center [917, 305] width 332 height 54
type input "Caesar Da Guard"
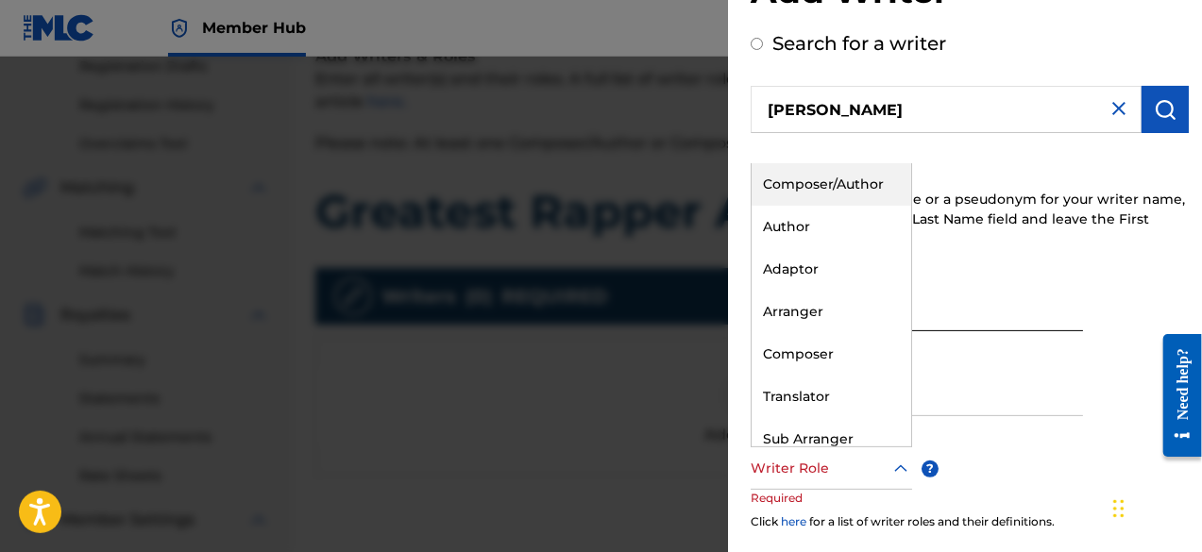
click at [876, 475] on div at bounding box center [831, 469] width 161 height 24
click at [866, 188] on div "Composer/Author" at bounding box center [832, 184] width 160 height 42
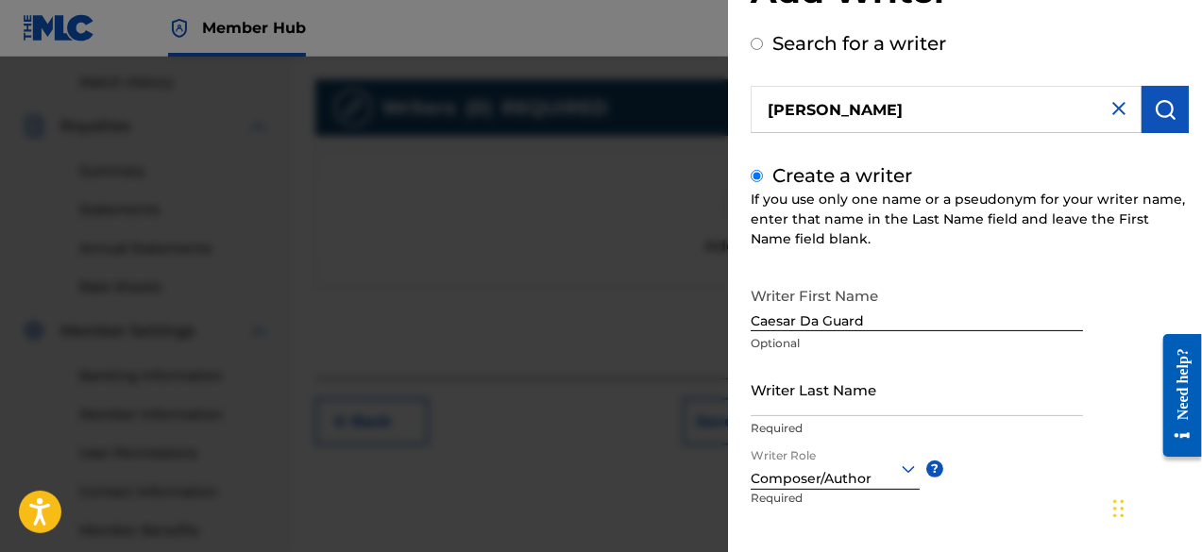
scroll to position [476, 0]
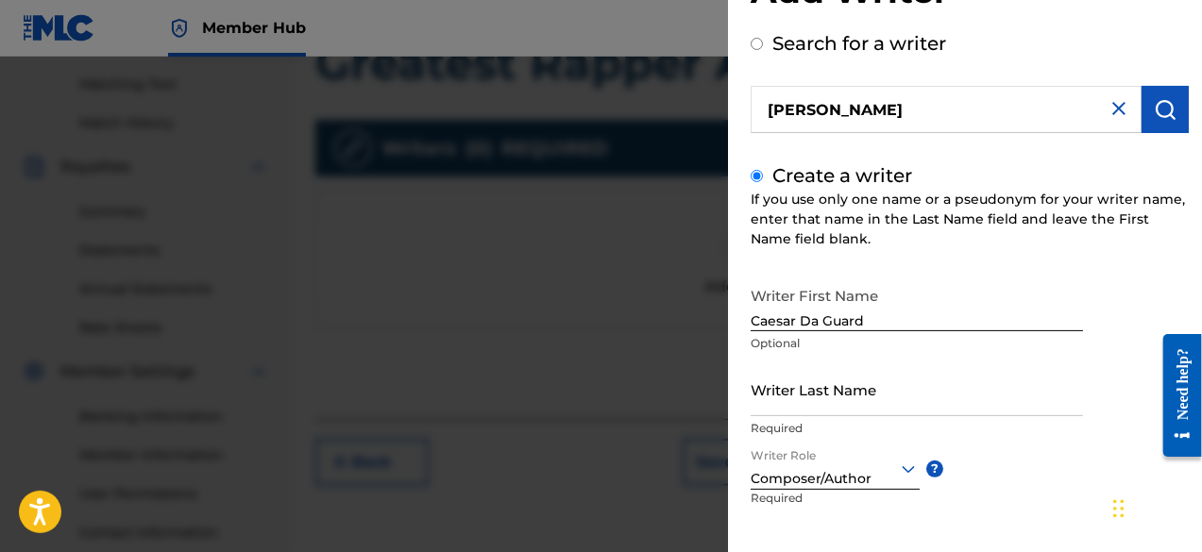
click at [1032, 246] on div "If you use only one name or a pseudonym for your writer name, enter that name i…" at bounding box center [970, 219] width 438 height 59
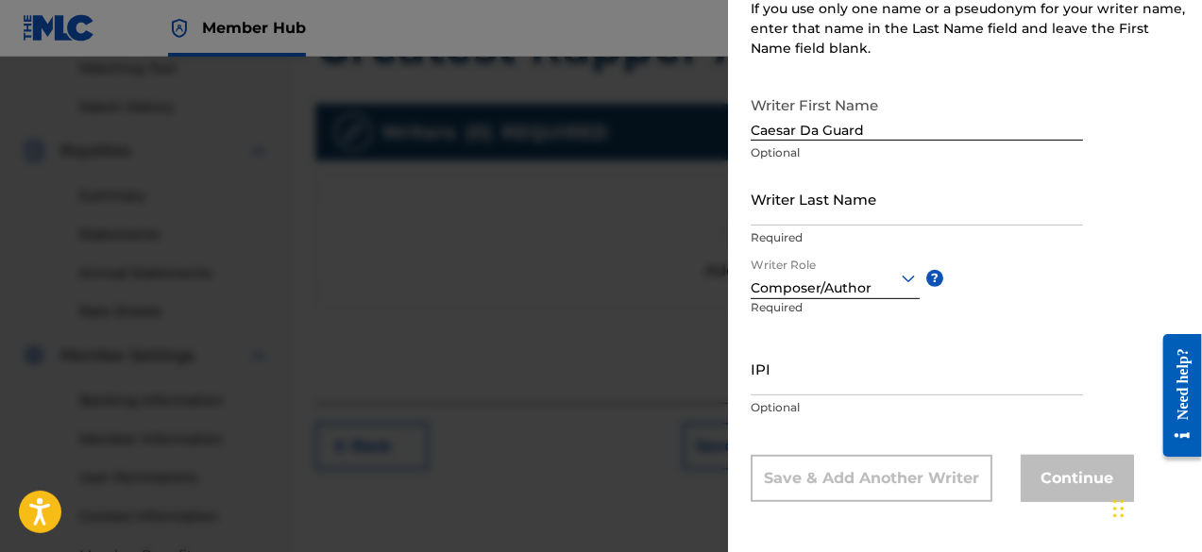
scroll to position [514, 0]
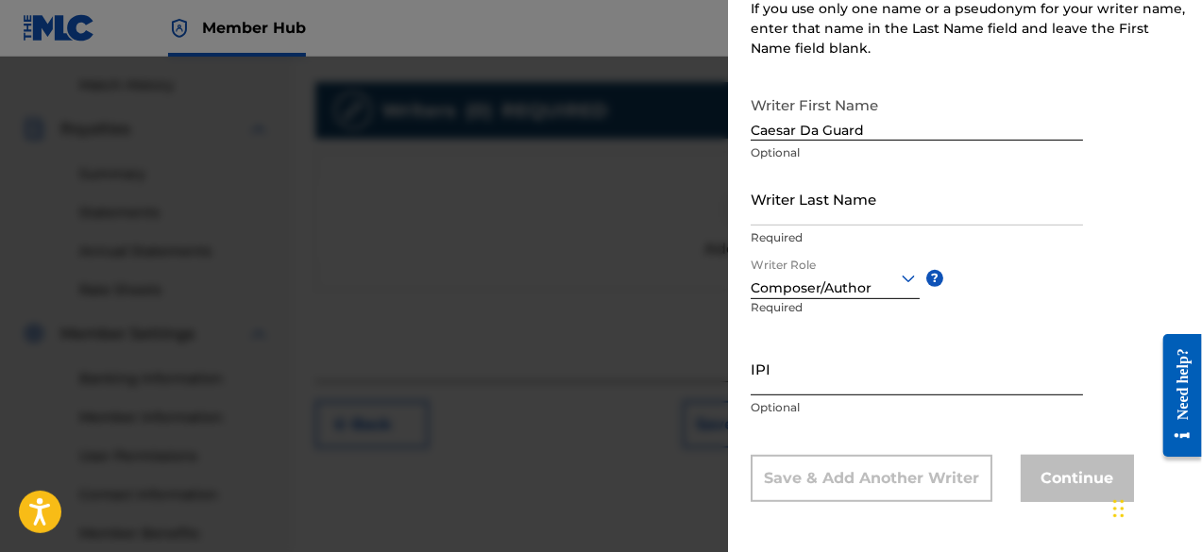
click at [803, 391] on input "IPI" at bounding box center [917, 369] width 332 height 54
paste input "00814026963"
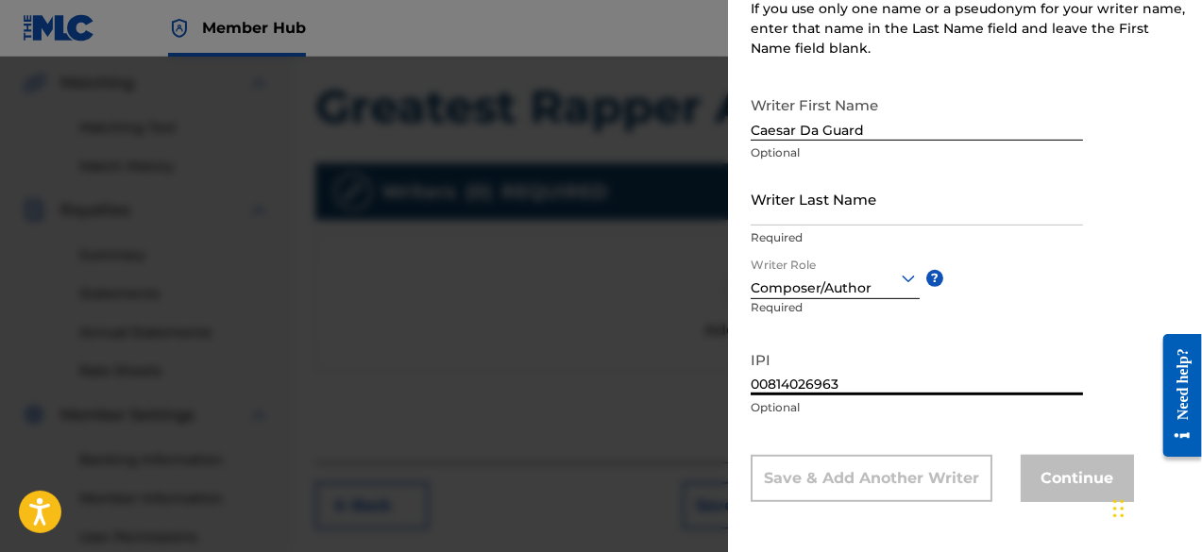
scroll to position [426, 0]
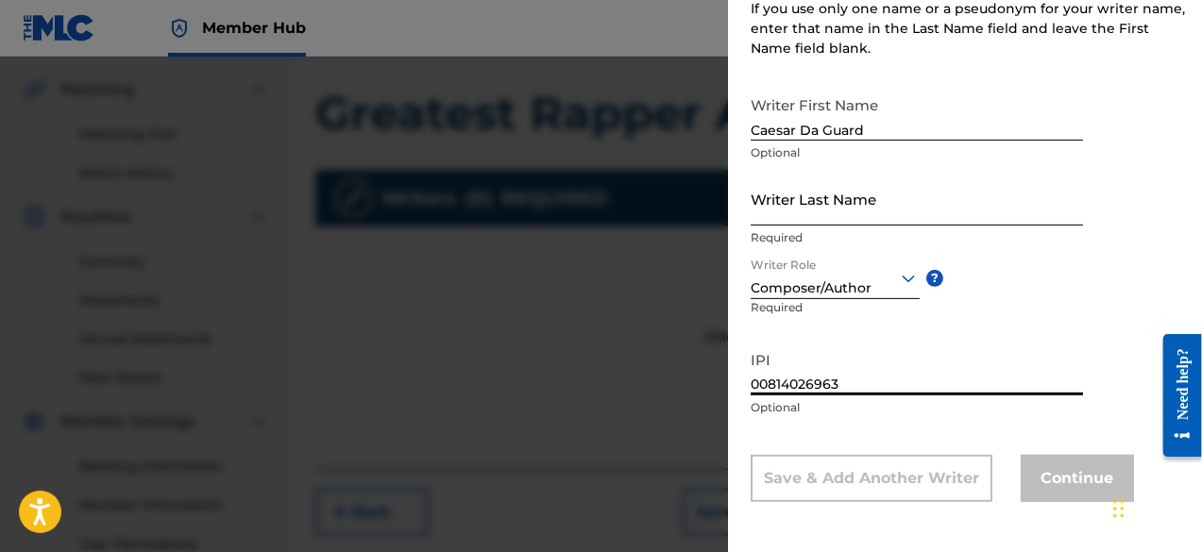
type input "00814026963"
click at [1050, 190] on input "Writer Last Name" at bounding box center [917, 199] width 332 height 54
click at [962, 64] on div "Create a writer If you use only one name or a pseudonym for your writer name, e…" at bounding box center [970, 237] width 438 height 532
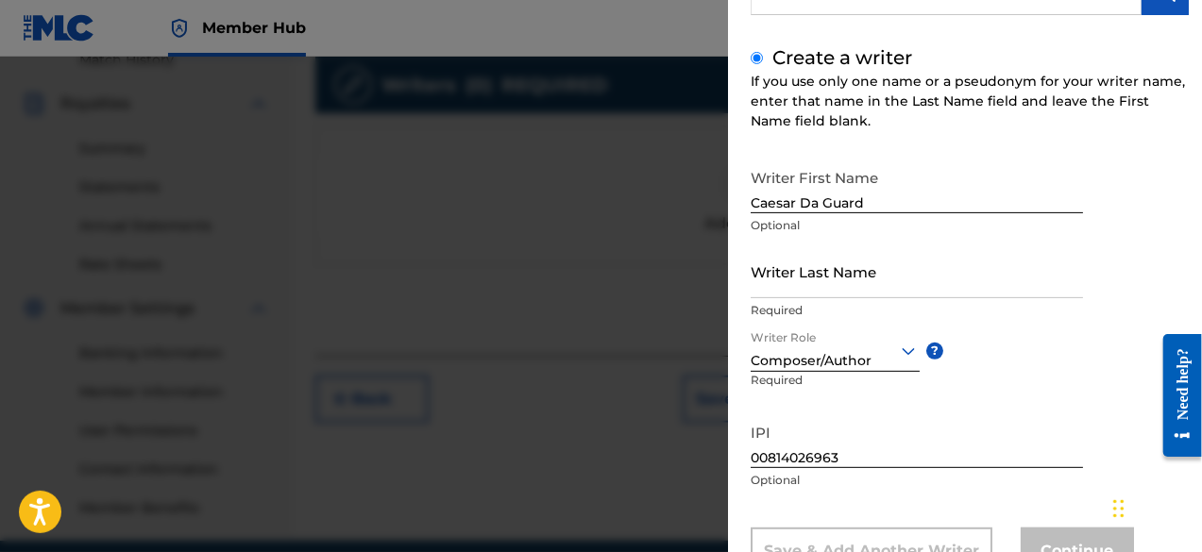
scroll to position [191, 0]
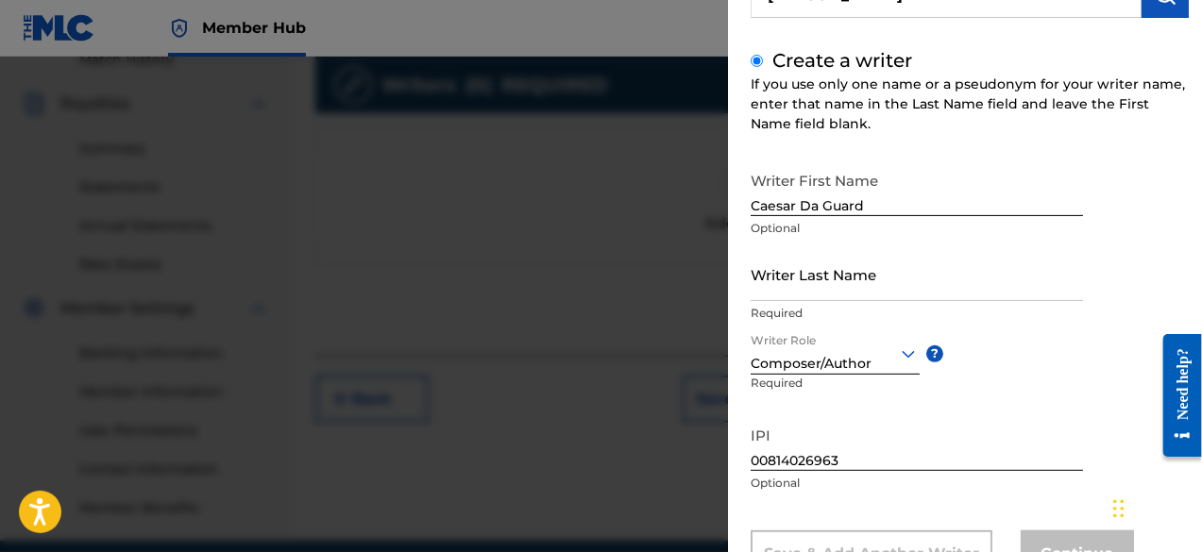
click at [801, 205] on input "Caesar Da Guard" at bounding box center [917, 189] width 332 height 54
click at [819, 203] on input "CaesarDa Guard" at bounding box center [917, 189] width 332 height 54
click at [795, 202] on input "CaesarDa Guard" at bounding box center [917, 189] width 332 height 54
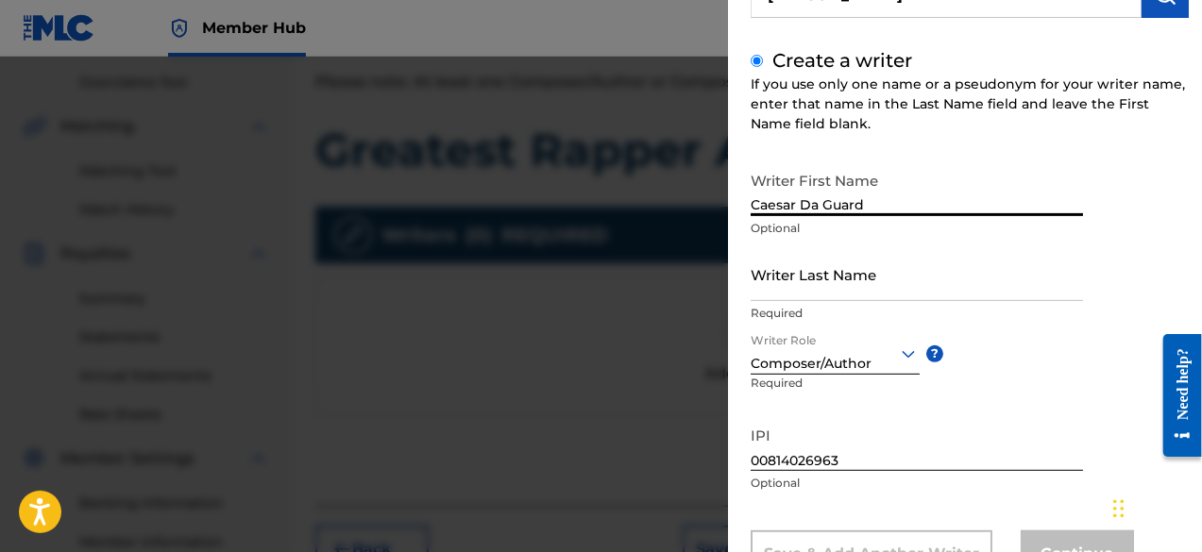
scroll to position [372, 0]
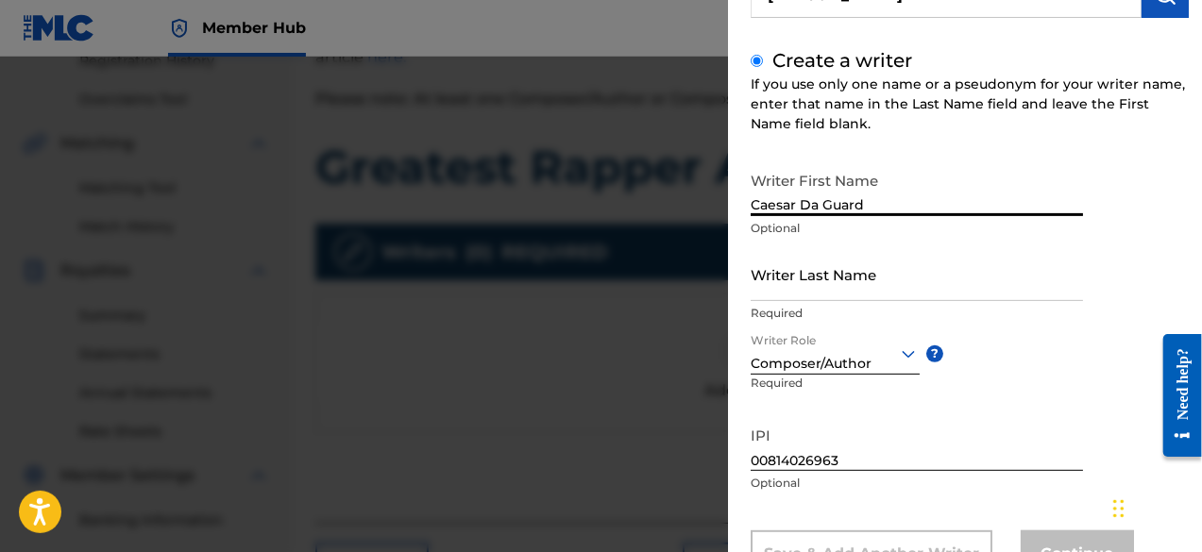
click at [879, 204] on input "Caesar Da Guard" at bounding box center [917, 189] width 332 height 54
type input "C"
click at [820, 288] on input "Writer Last Name" at bounding box center [917, 274] width 332 height 54
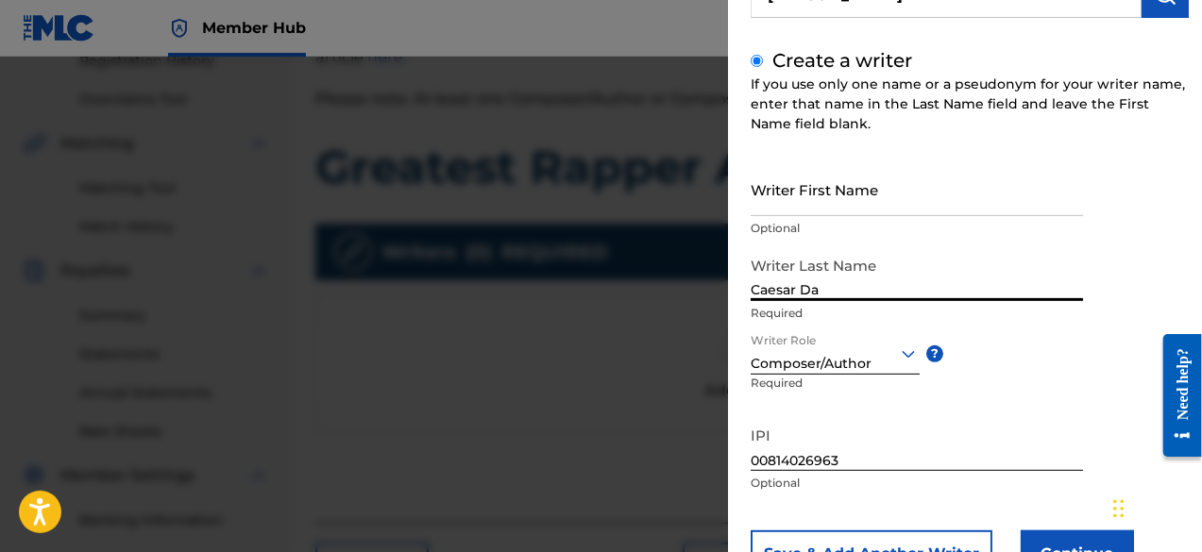
click at [820, 288] on input "Caesar Da" at bounding box center [917, 274] width 332 height 54
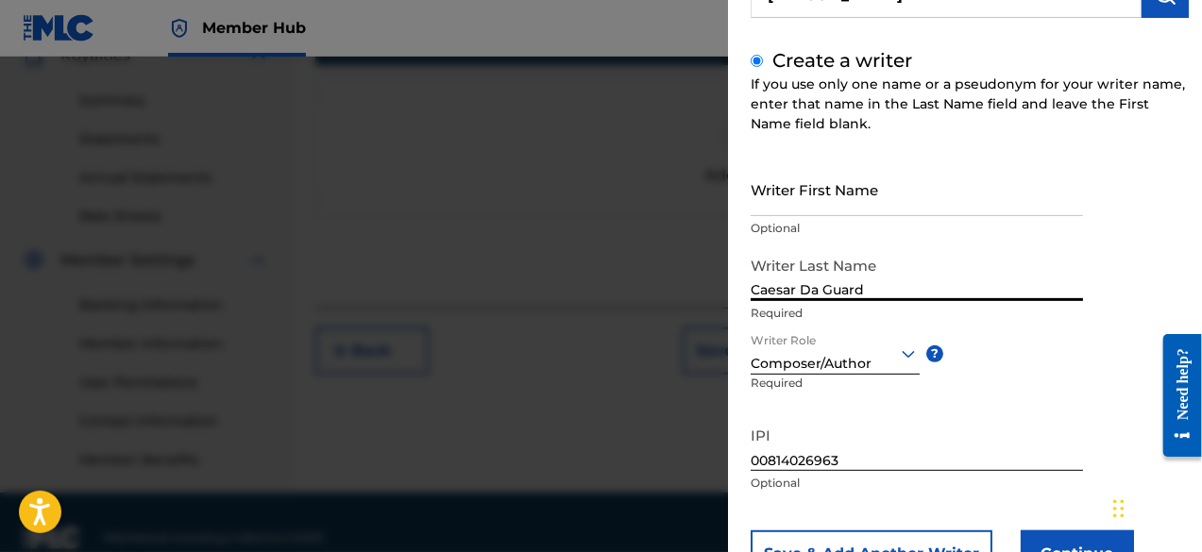
scroll to position [602, 0]
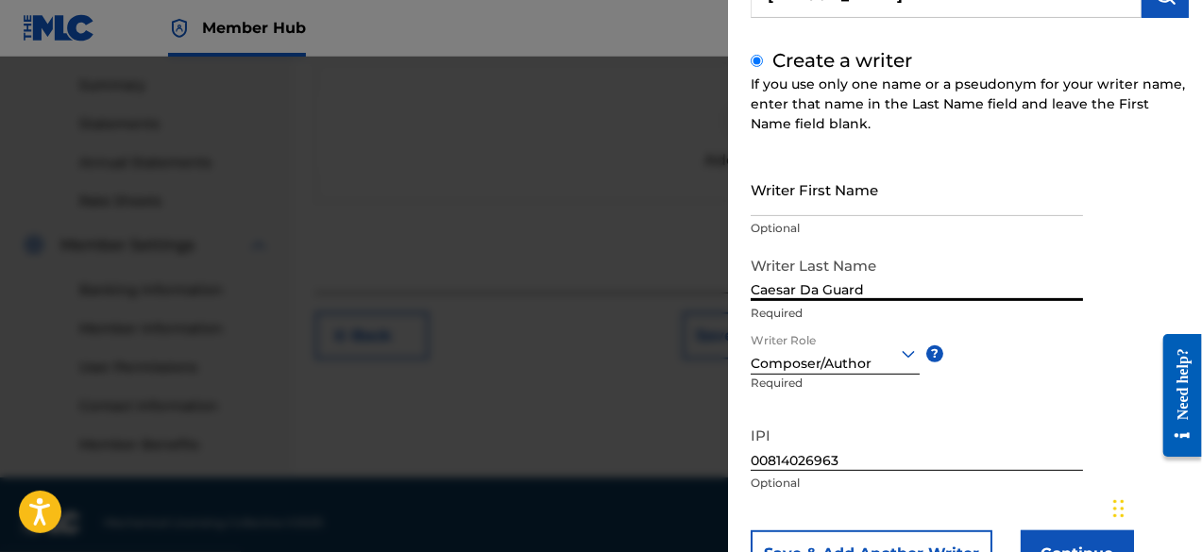
drag, startPoint x: 1204, startPoint y: 249, endPoint x: 37, endPoint y: 39, distance: 1186.0
type input "Caesar Da Guard"
click at [1043, 539] on button "Continue" at bounding box center [1077, 554] width 113 height 47
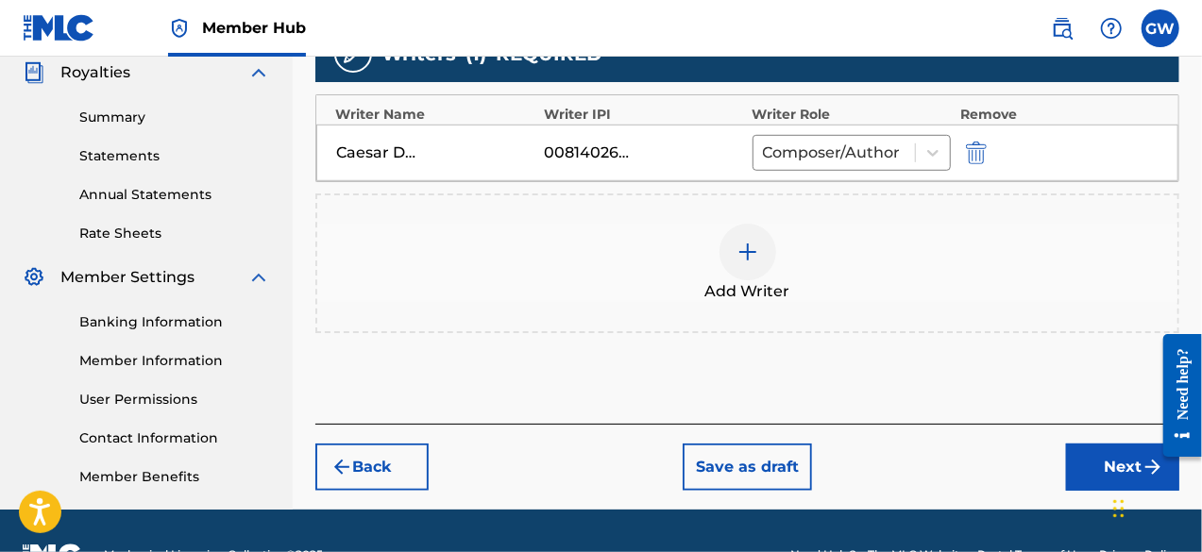
scroll to position [593, 0]
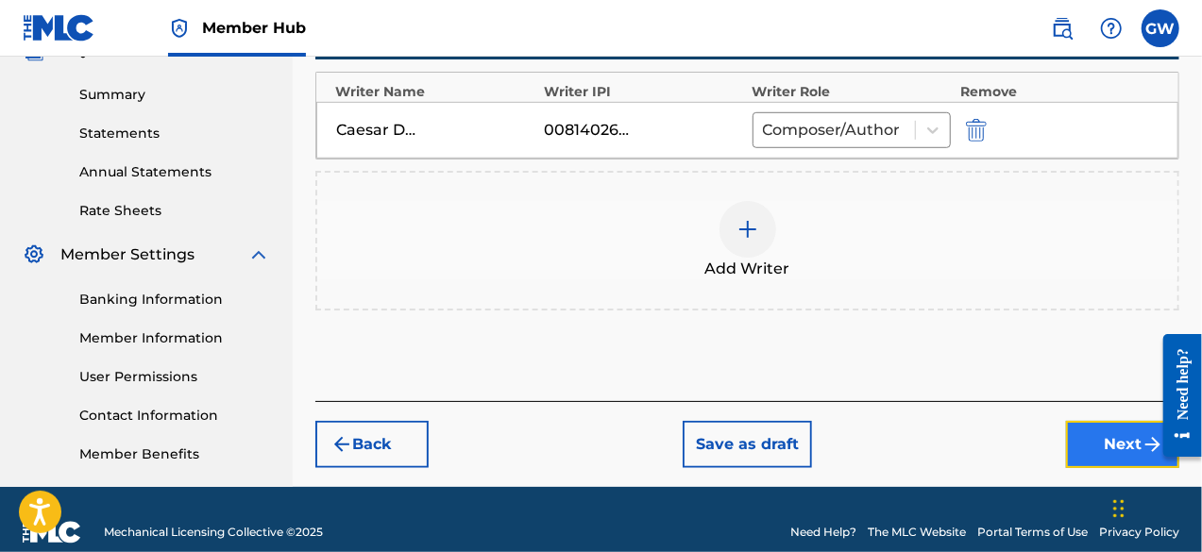
click at [1090, 441] on button "Next" at bounding box center [1122, 444] width 113 height 47
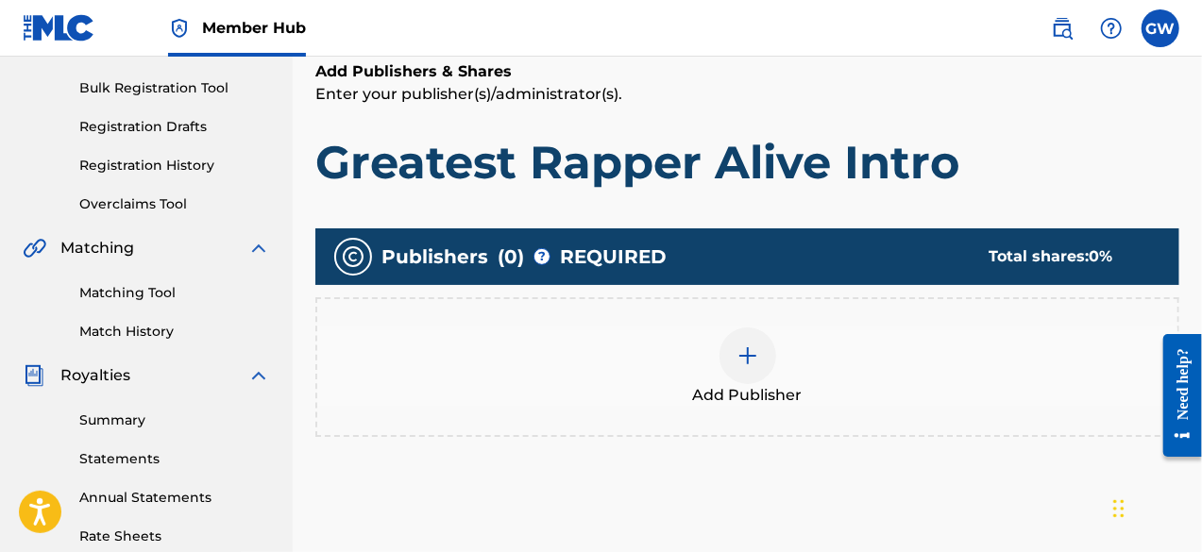
scroll to position [254, 0]
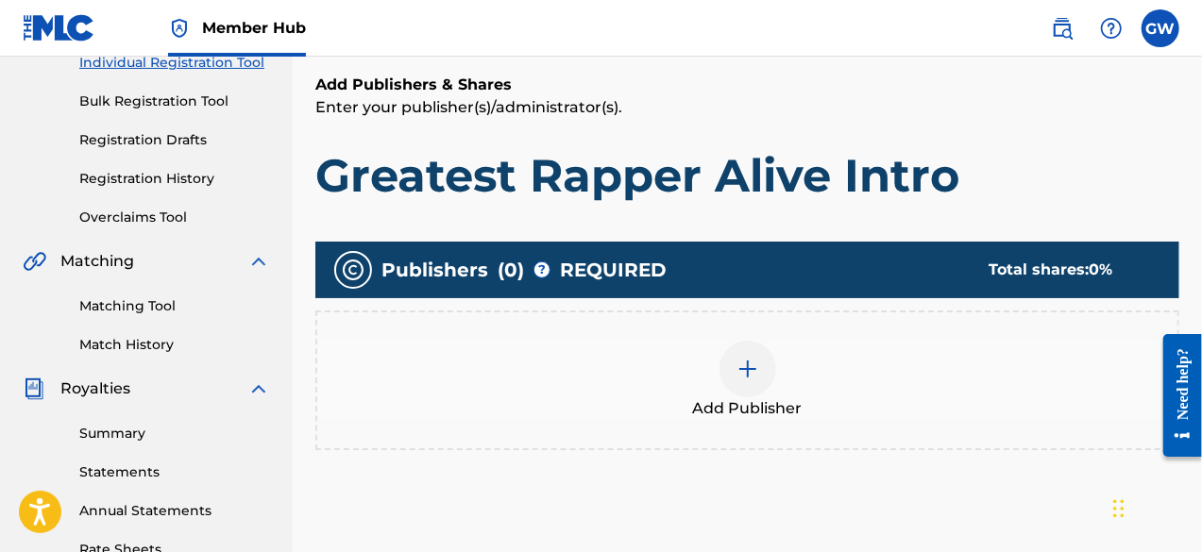
drag, startPoint x: 1099, startPoint y: 325, endPoint x: 731, endPoint y: 346, distance: 368.9
click at [731, 346] on div at bounding box center [748, 369] width 57 height 57
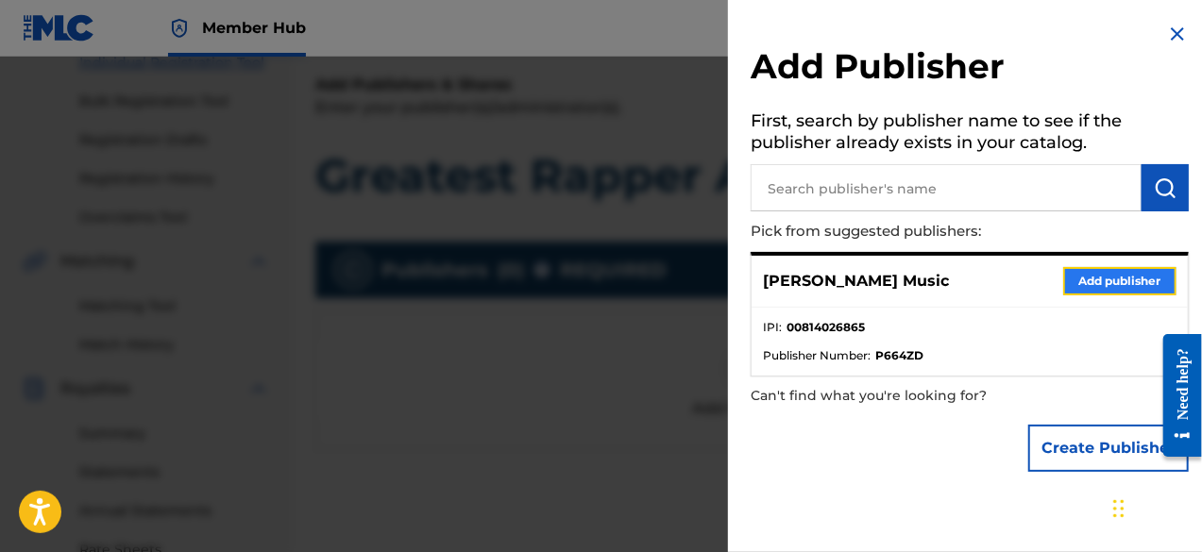
click at [1105, 280] on button "Add publisher" at bounding box center [1119, 281] width 113 height 28
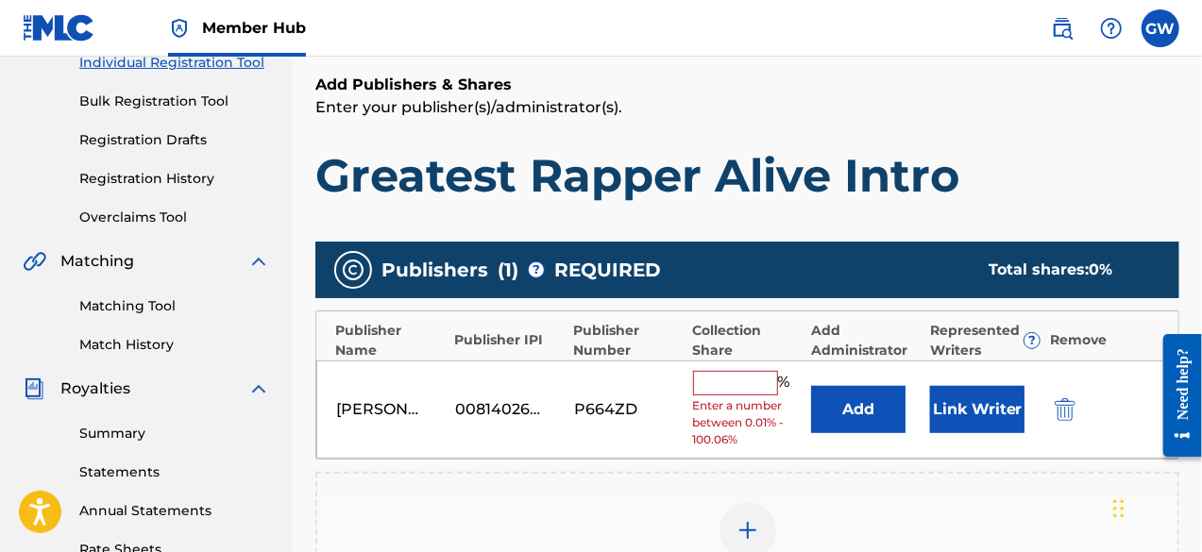
click at [737, 381] on input "text" at bounding box center [735, 383] width 85 height 25
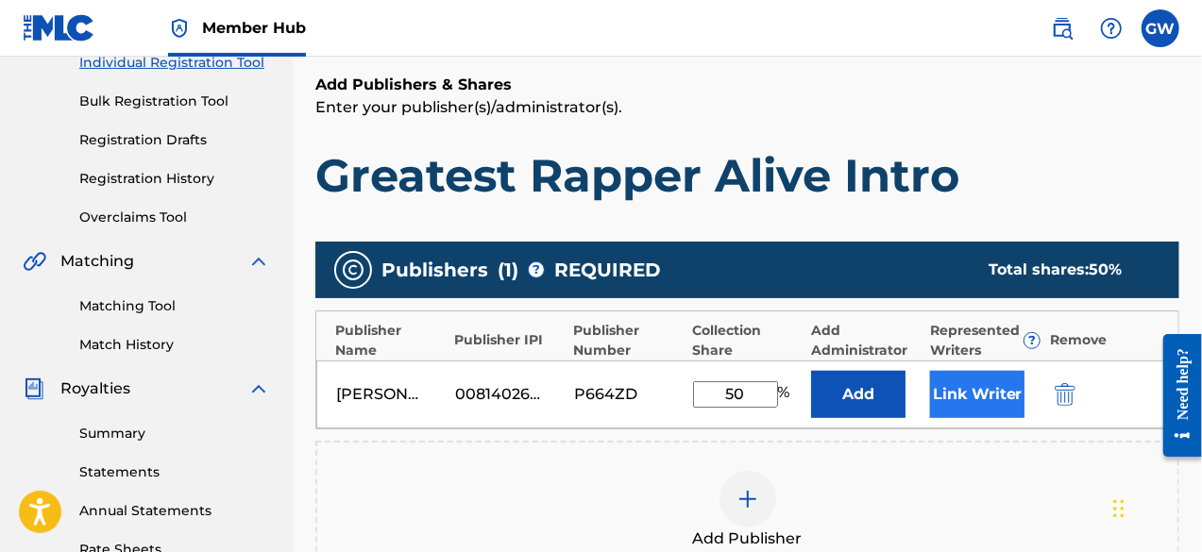
type input "50"
click at [977, 396] on button "Link Writer" at bounding box center [977, 394] width 94 height 47
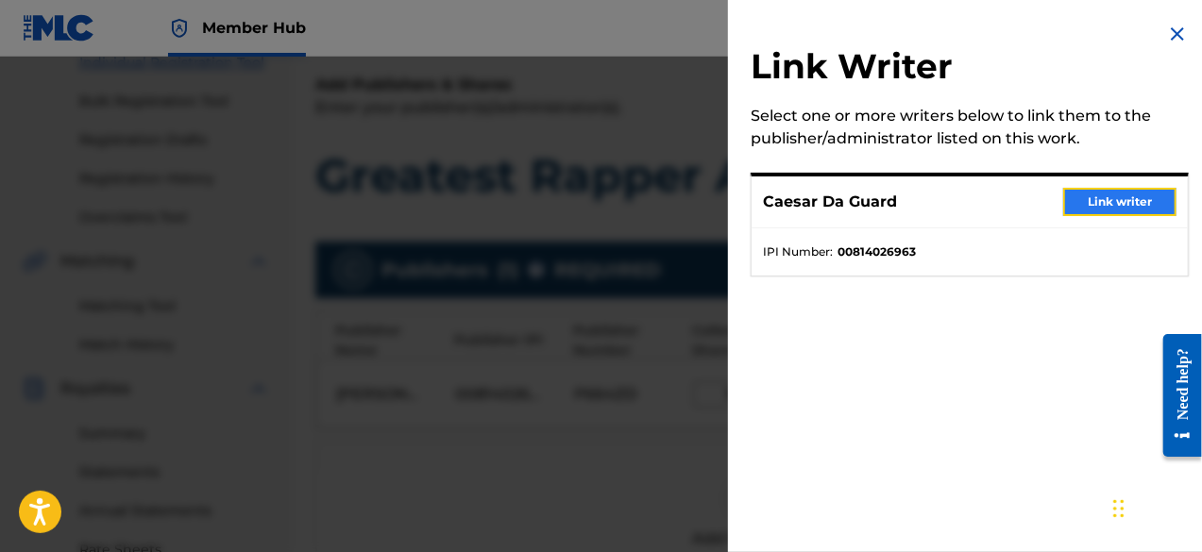
click at [1097, 209] on button "Link writer" at bounding box center [1119, 202] width 113 height 28
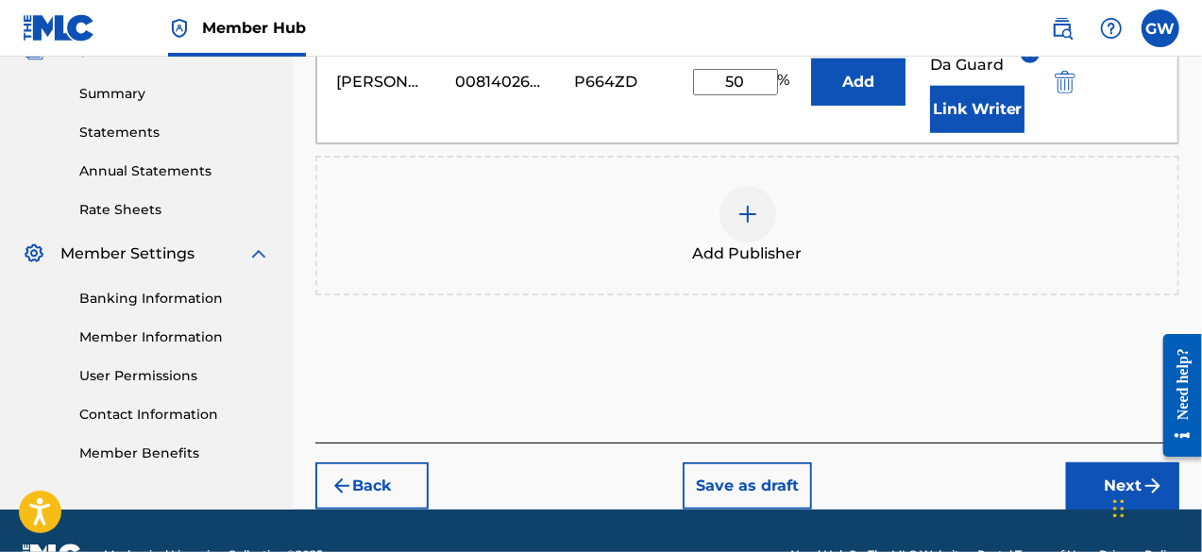
scroll to position [595, 0]
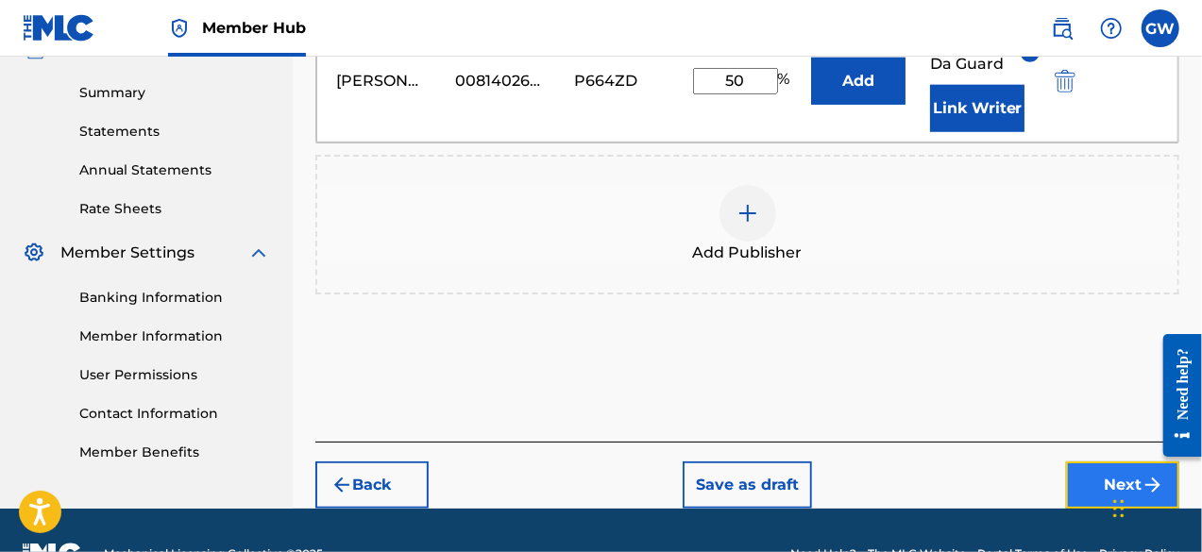
click at [1107, 495] on button "Next" at bounding box center [1122, 485] width 113 height 47
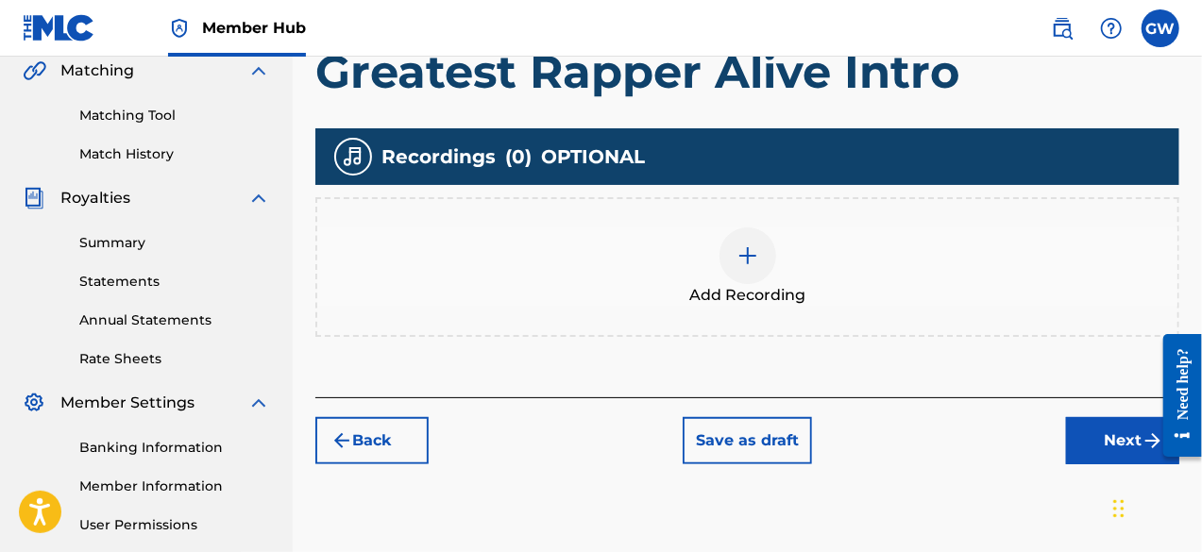
scroll to position [457, 0]
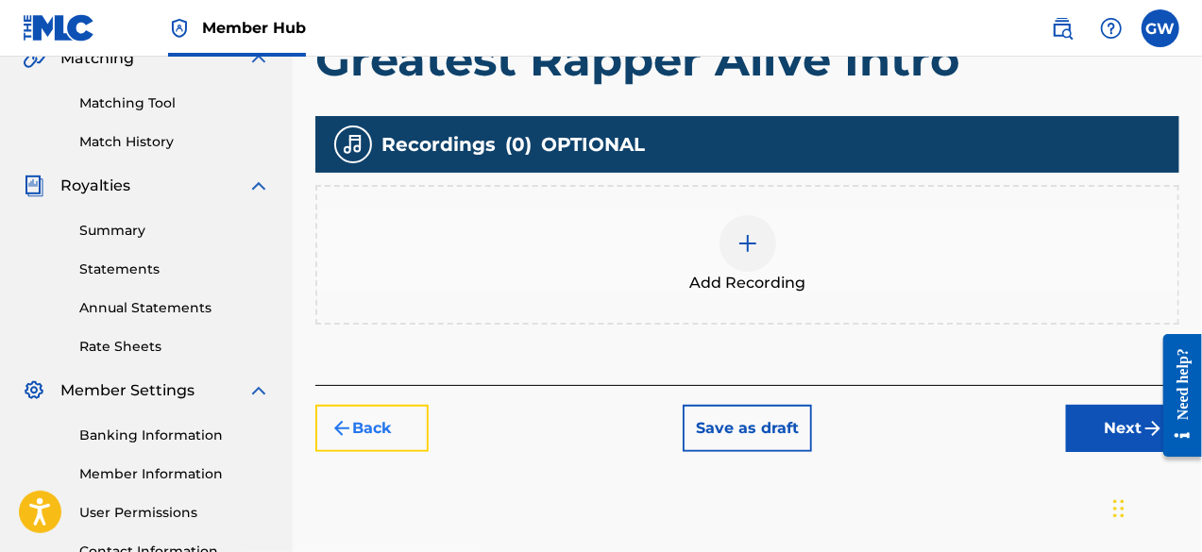
click at [399, 423] on button "Back" at bounding box center [371, 428] width 113 height 47
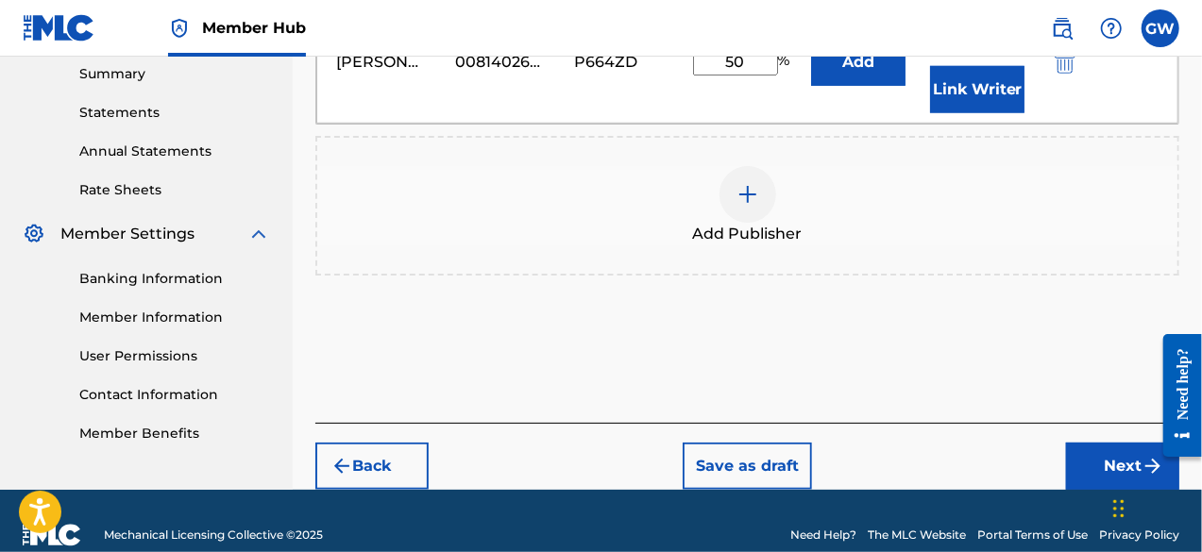
scroll to position [640, 0]
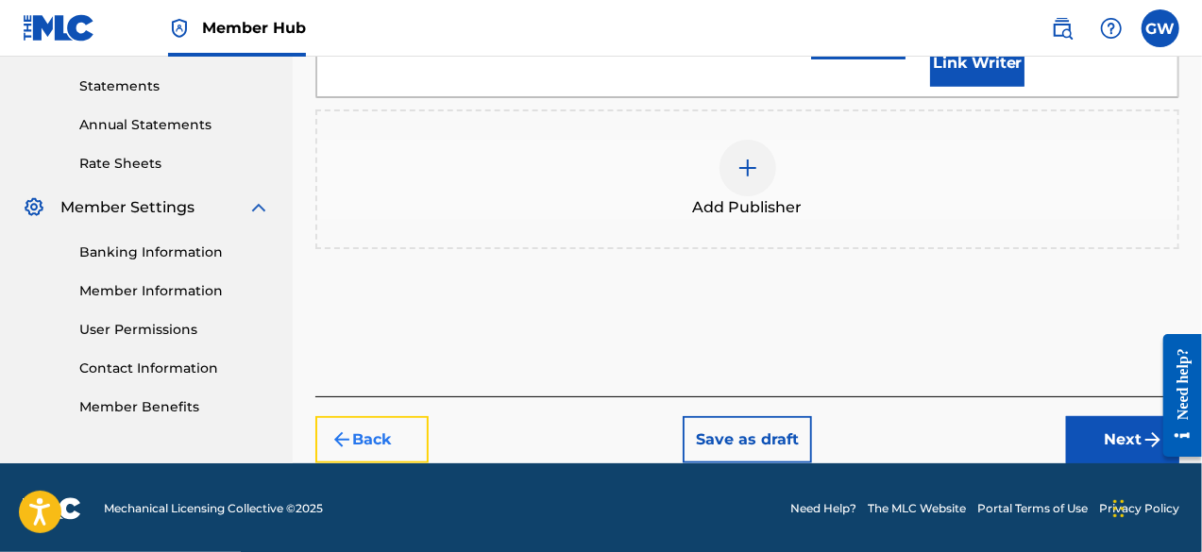
click at [399, 432] on button "Back" at bounding box center [371, 439] width 113 height 47
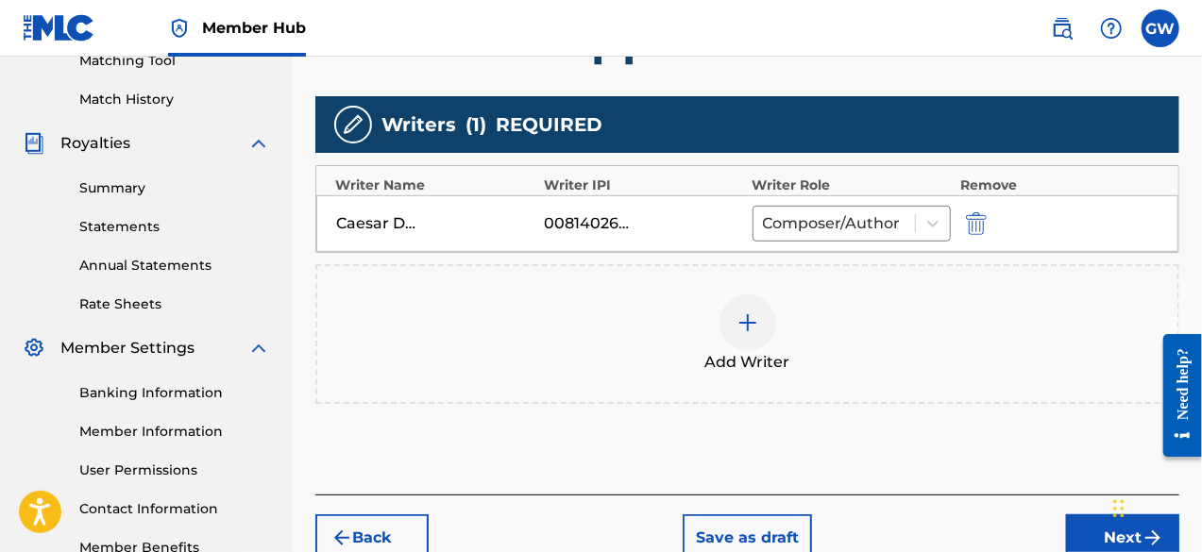
scroll to position [516, 0]
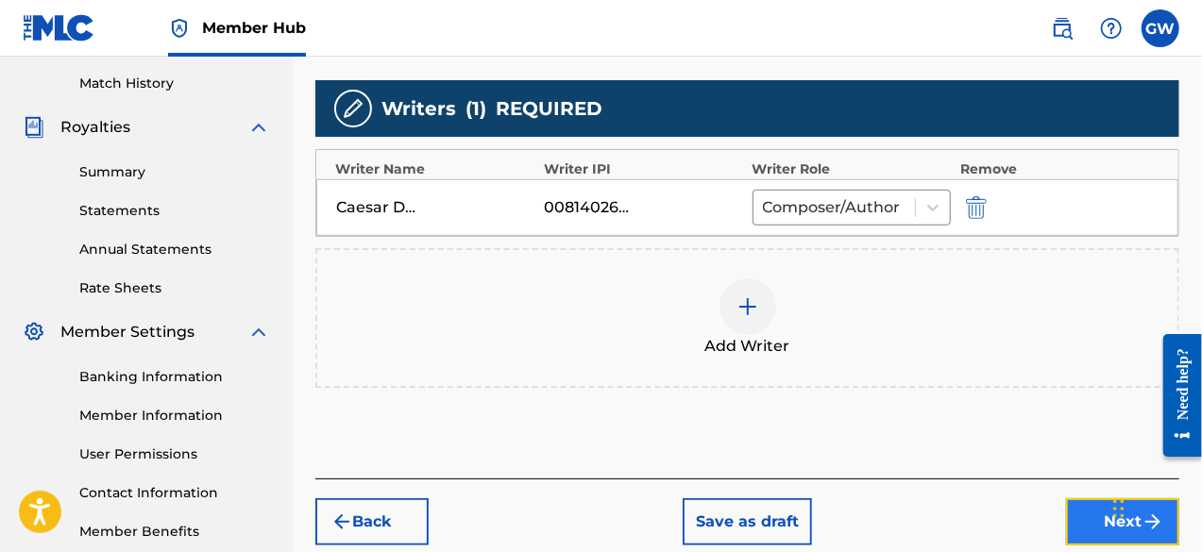
click at [1081, 523] on button "Next" at bounding box center [1122, 522] width 113 height 47
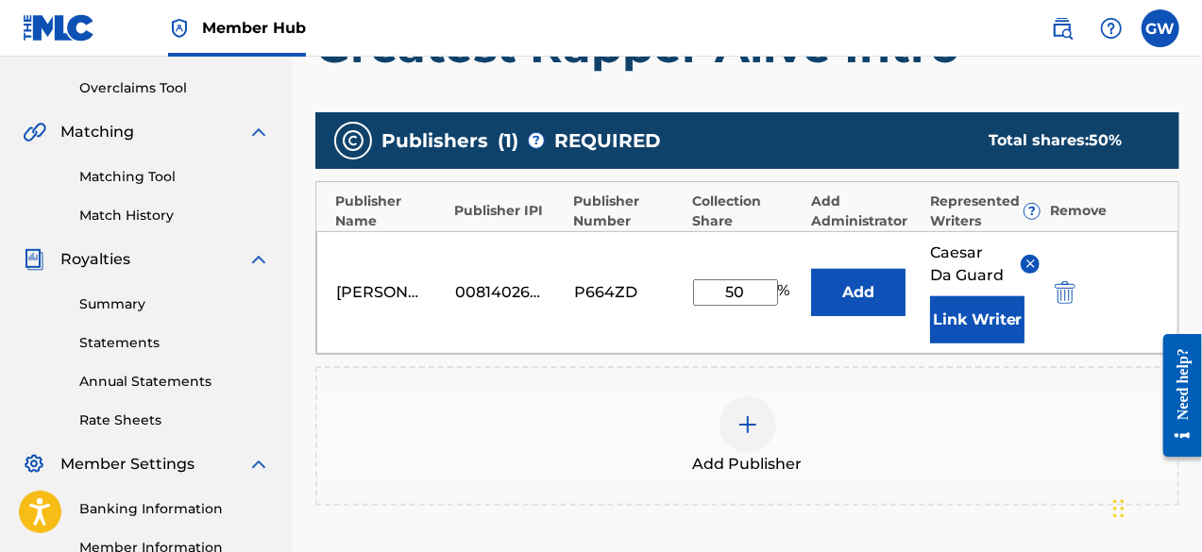
scroll to position [399, 0]
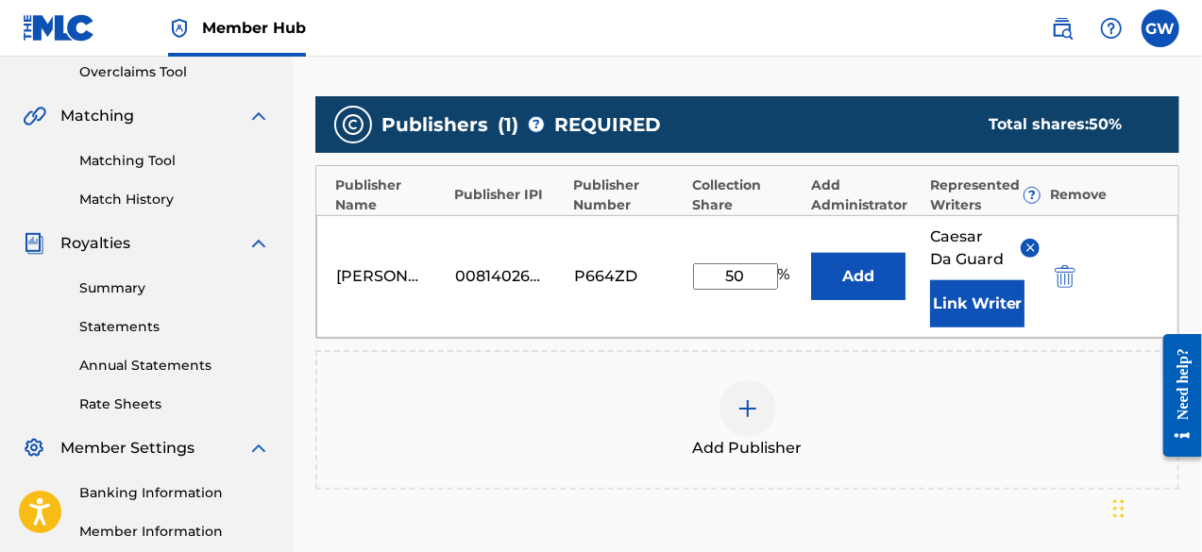
click at [750, 275] on input "50" at bounding box center [735, 276] width 85 height 26
type input "5"
type input "100"
click at [975, 307] on button "Link Writer" at bounding box center [977, 303] width 94 height 47
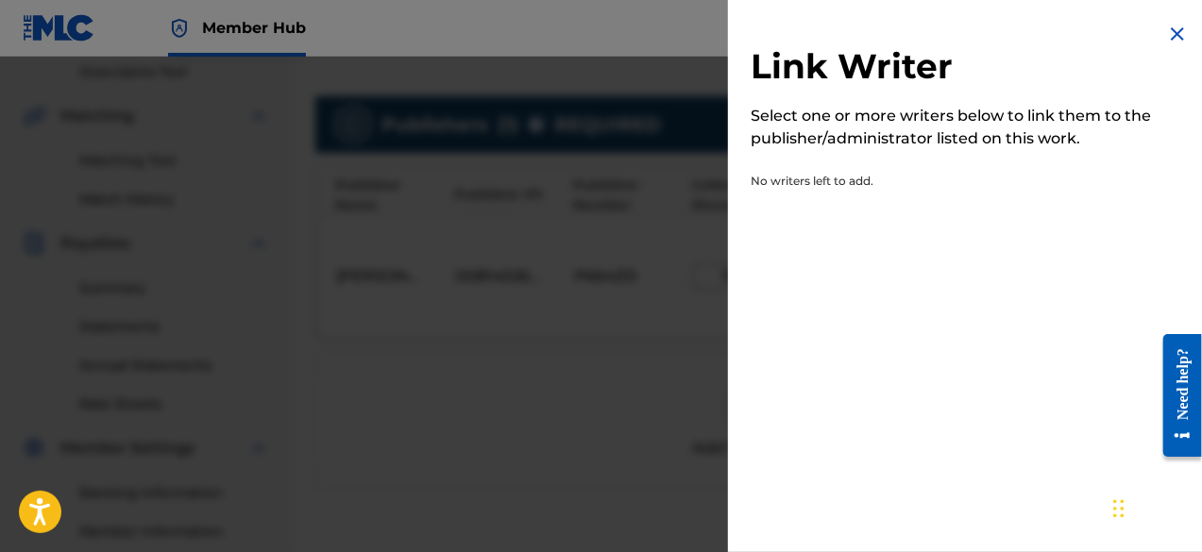
click at [1169, 36] on img at bounding box center [1177, 34] width 23 height 23
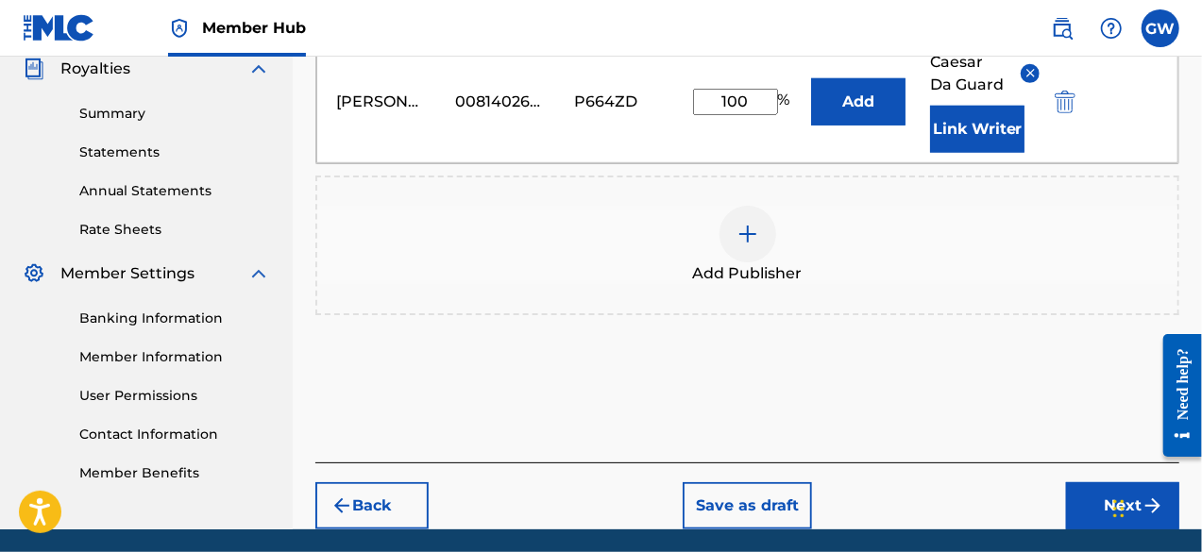
scroll to position [601, 0]
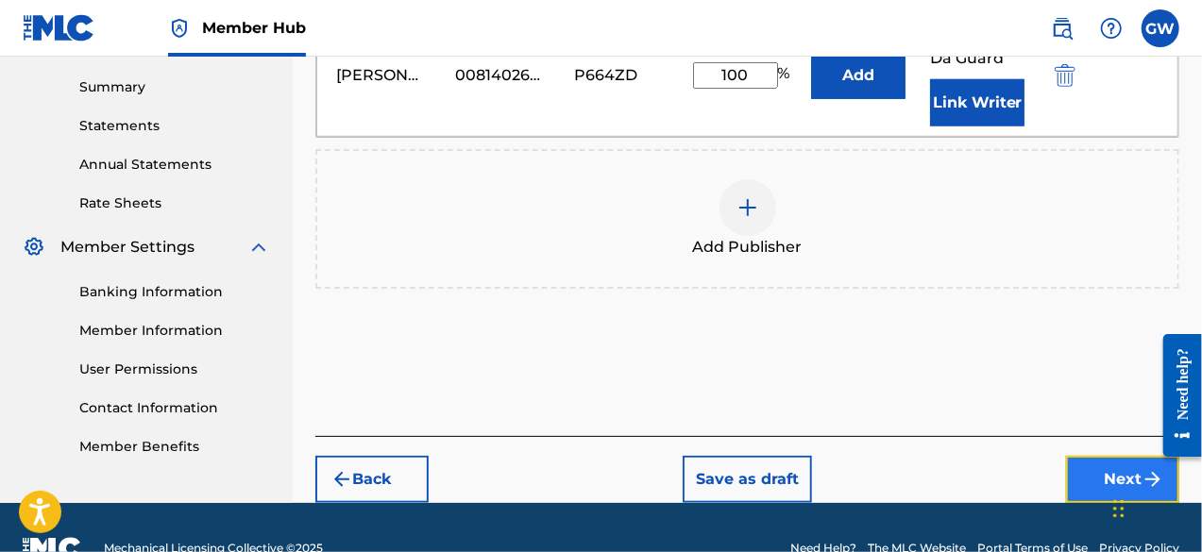
click at [1097, 480] on button "Next" at bounding box center [1122, 479] width 113 height 47
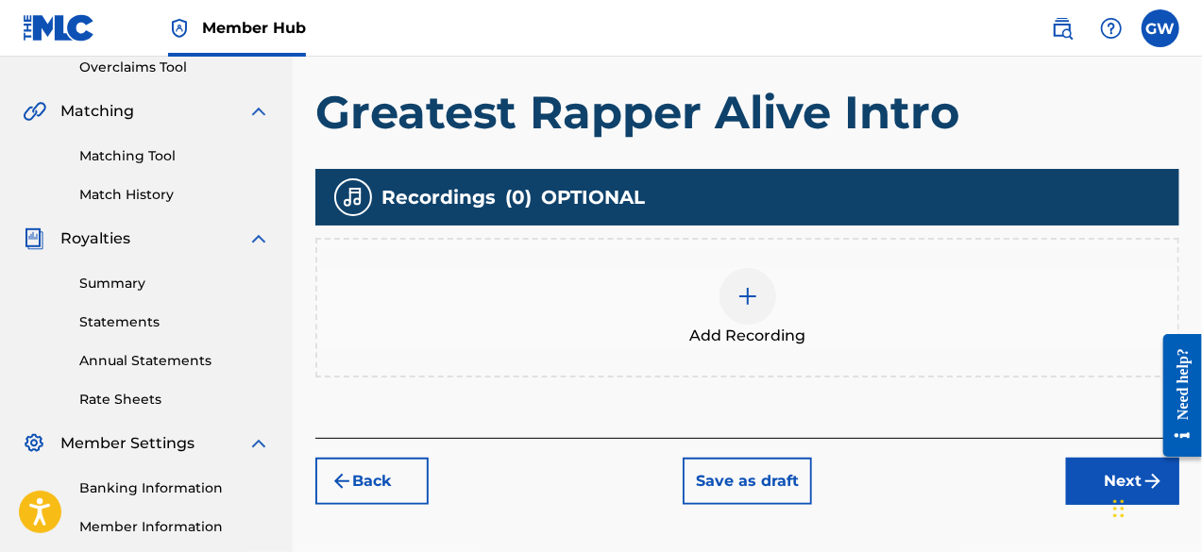
scroll to position [409, 0]
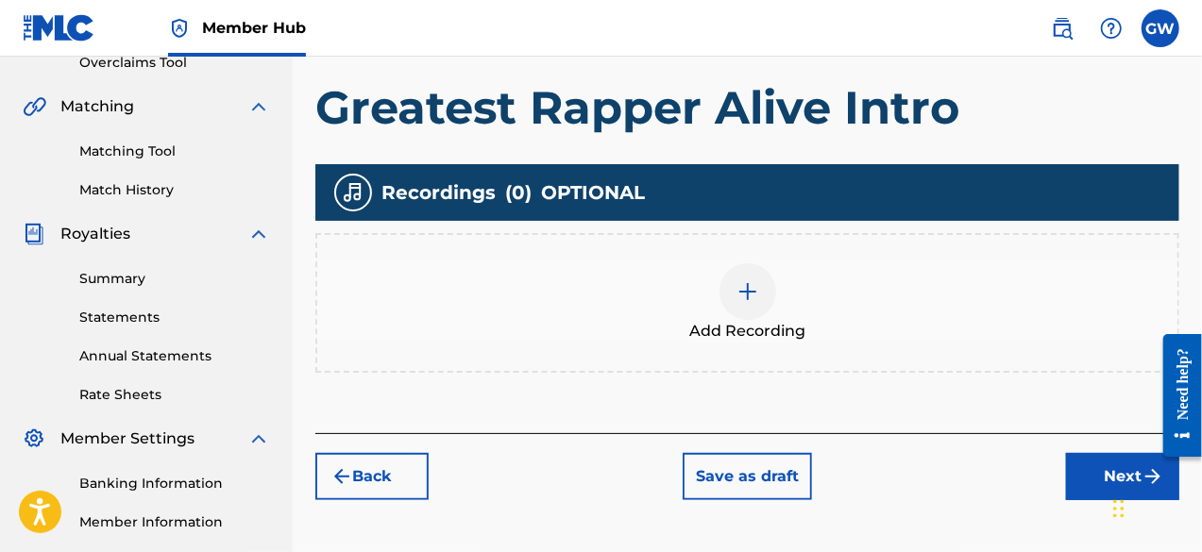
click at [751, 299] on img at bounding box center [748, 291] width 23 height 23
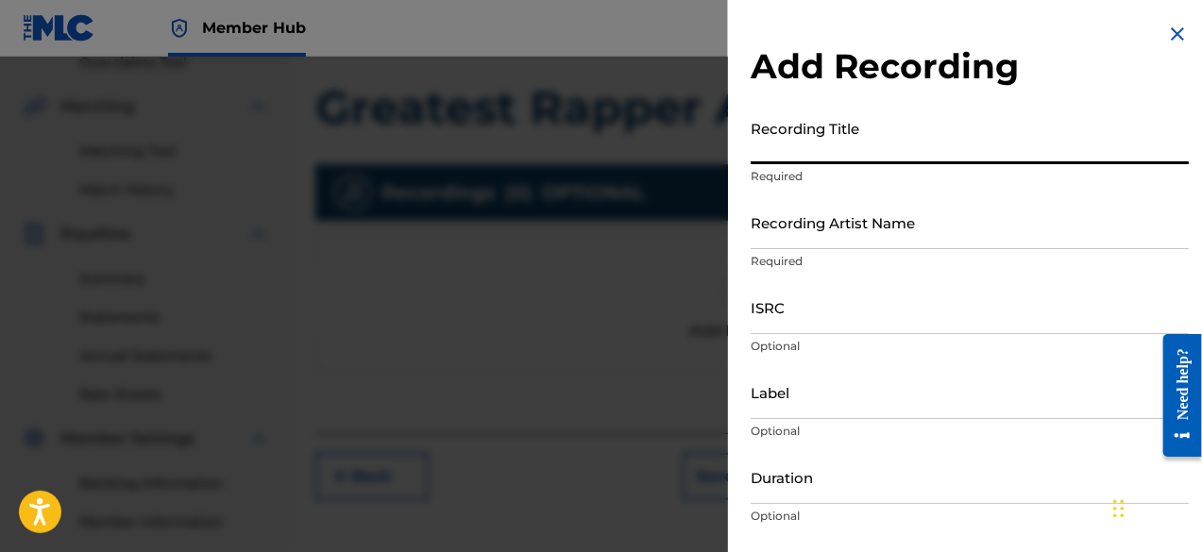
click at [836, 152] on input "Recording Title" at bounding box center [970, 137] width 438 height 54
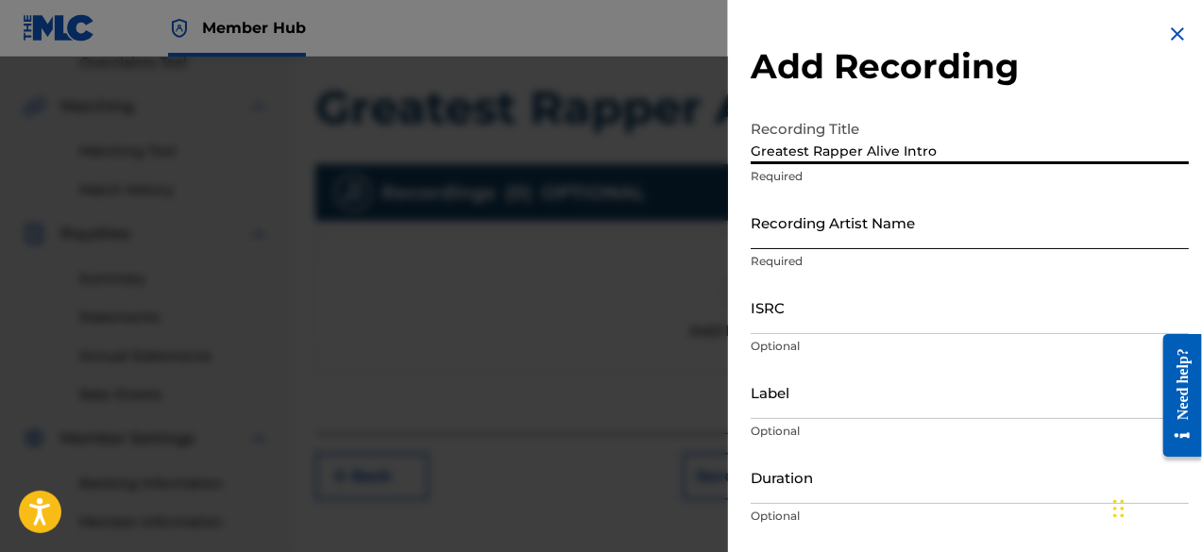
type input "Greatest Rapper Alive Intro"
click at [841, 228] on input "Recording Artist Name" at bounding box center [970, 222] width 438 height 54
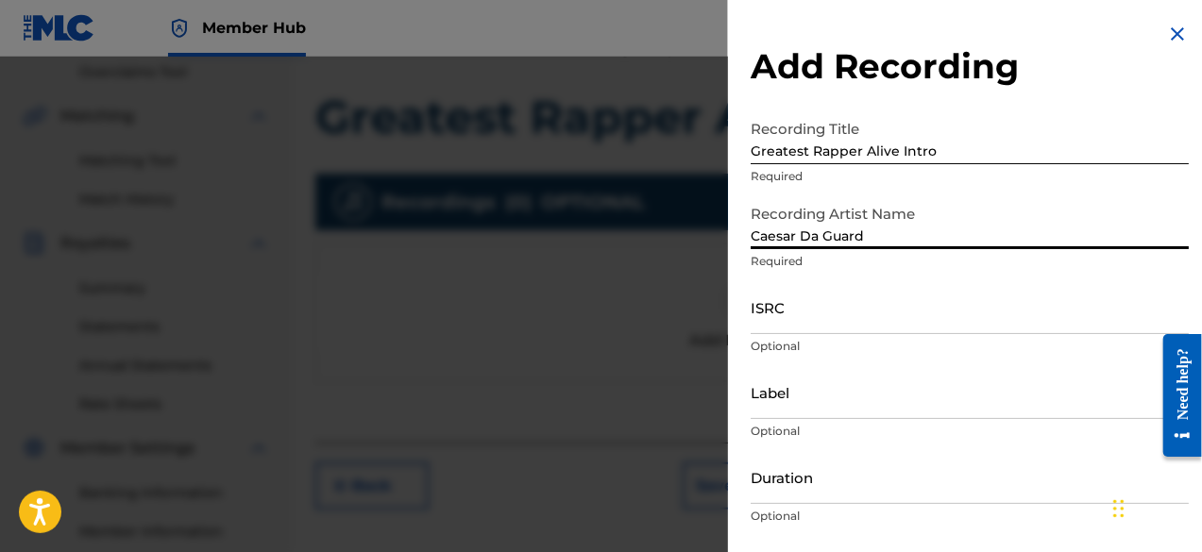
scroll to position [396, 0]
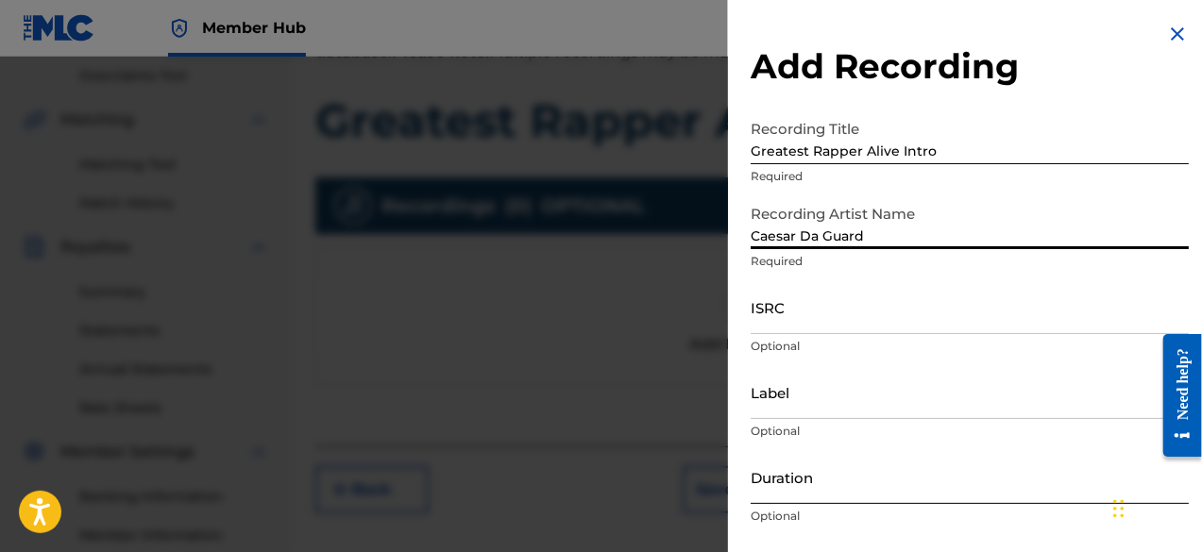
type input "Caesar Da Guard"
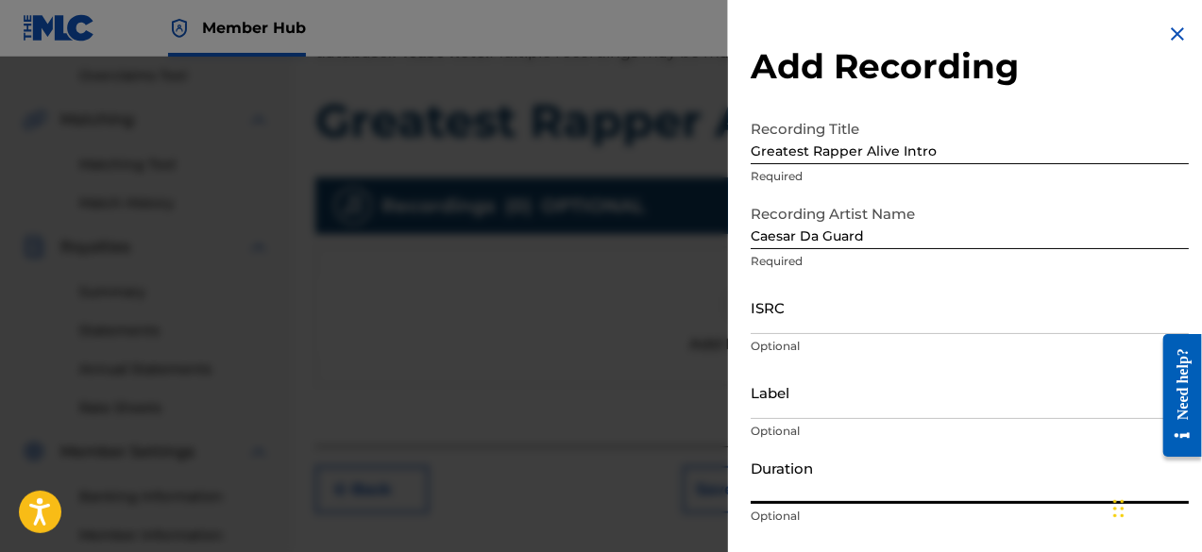
click at [937, 498] on input "Duration" at bounding box center [970, 477] width 438 height 54
type input "02:31"
click at [1141, 350] on p "Optional" at bounding box center [970, 346] width 438 height 17
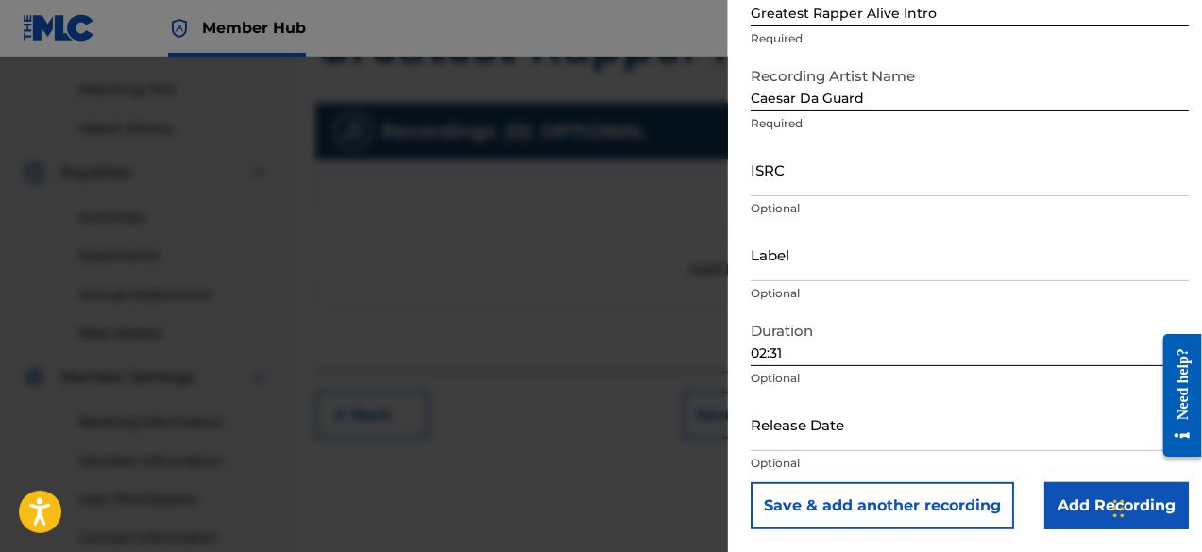
scroll to position [471, 0]
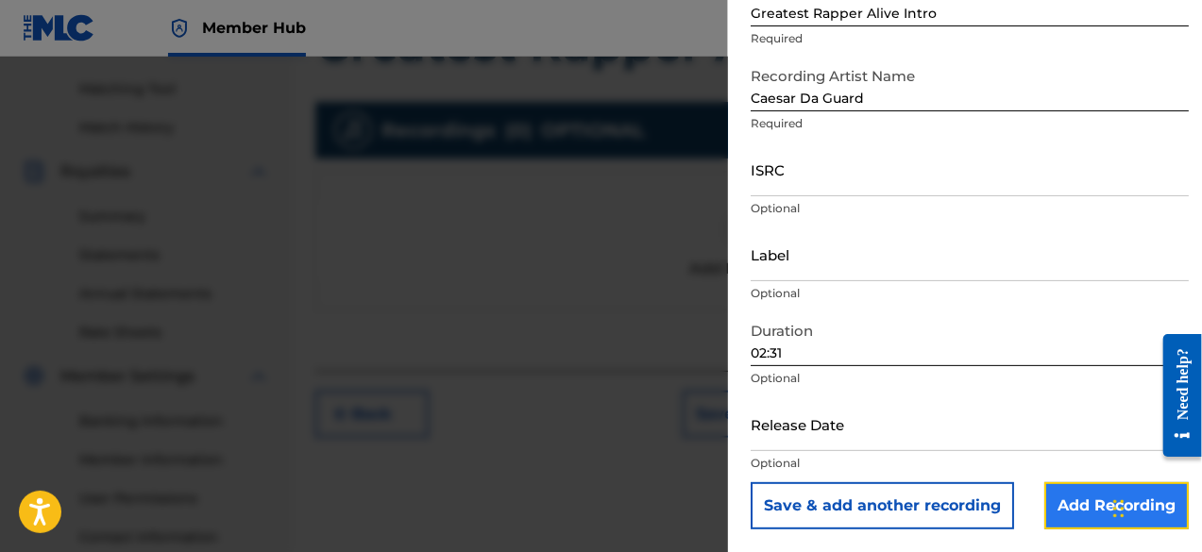
click at [1074, 503] on input "Add Recording" at bounding box center [1116, 506] width 144 height 47
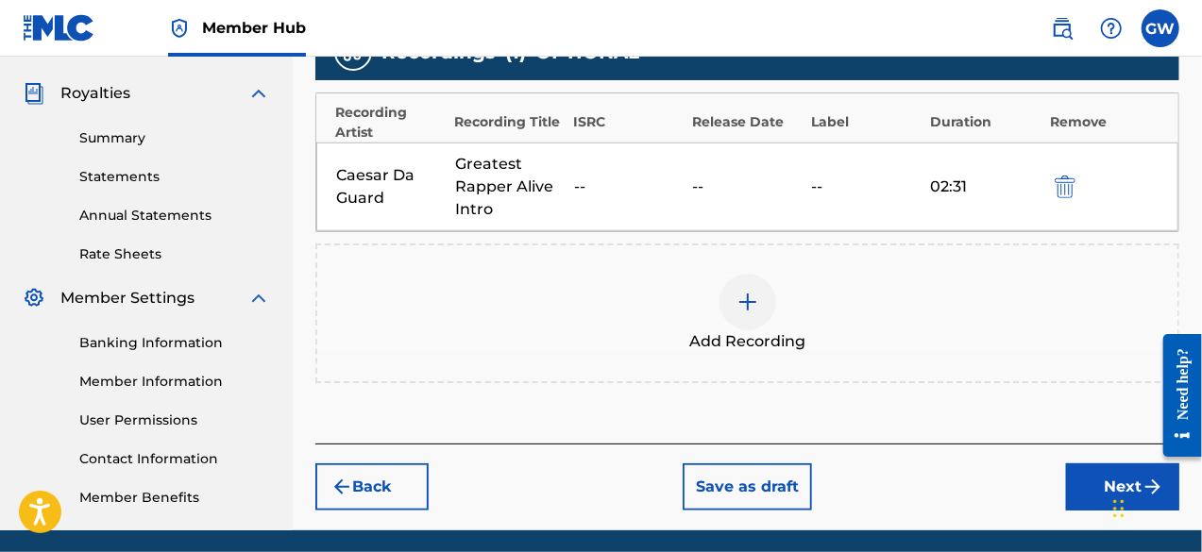
scroll to position [618, 0]
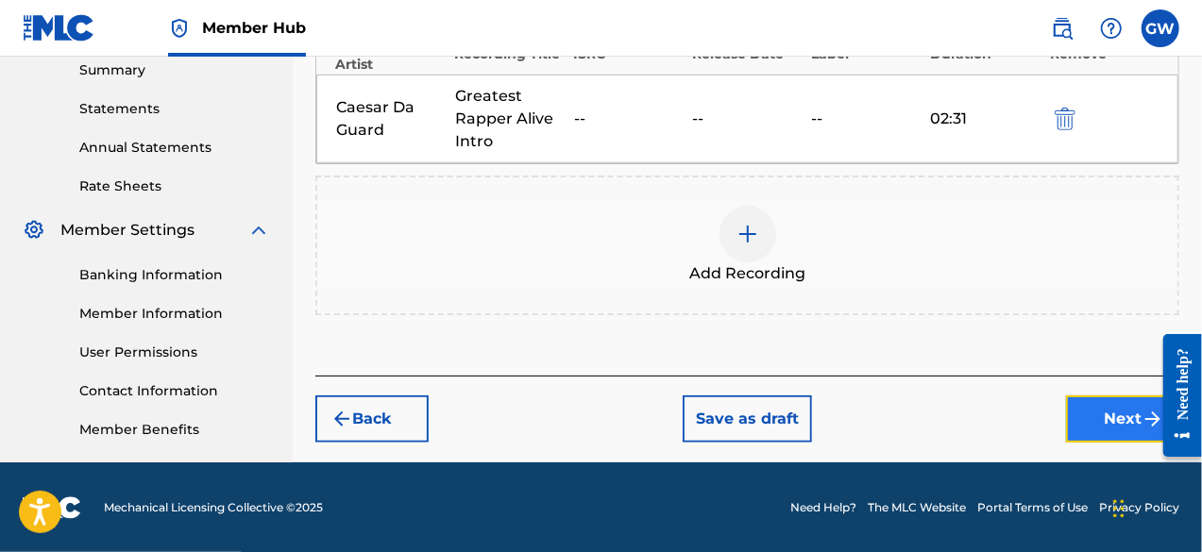
click at [1097, 403] on button "Next" at bounding box center [1122, 419] width 113 height 47
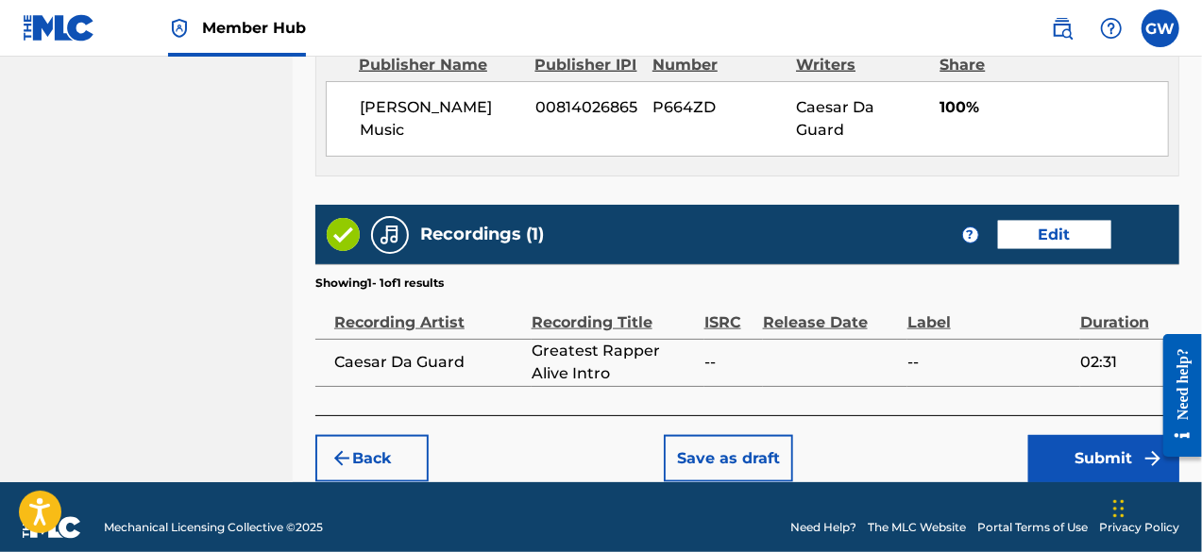
scroll to position [1086, 0]
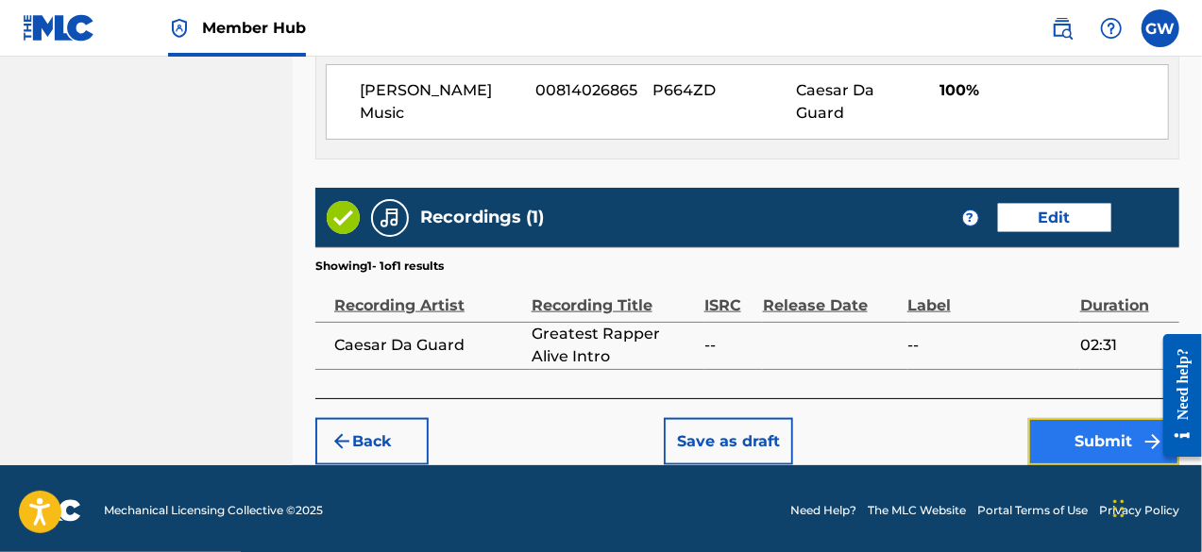
click at [1094, 440] on button "Submit" at bounding box center [1103, 441] width 151 height 47
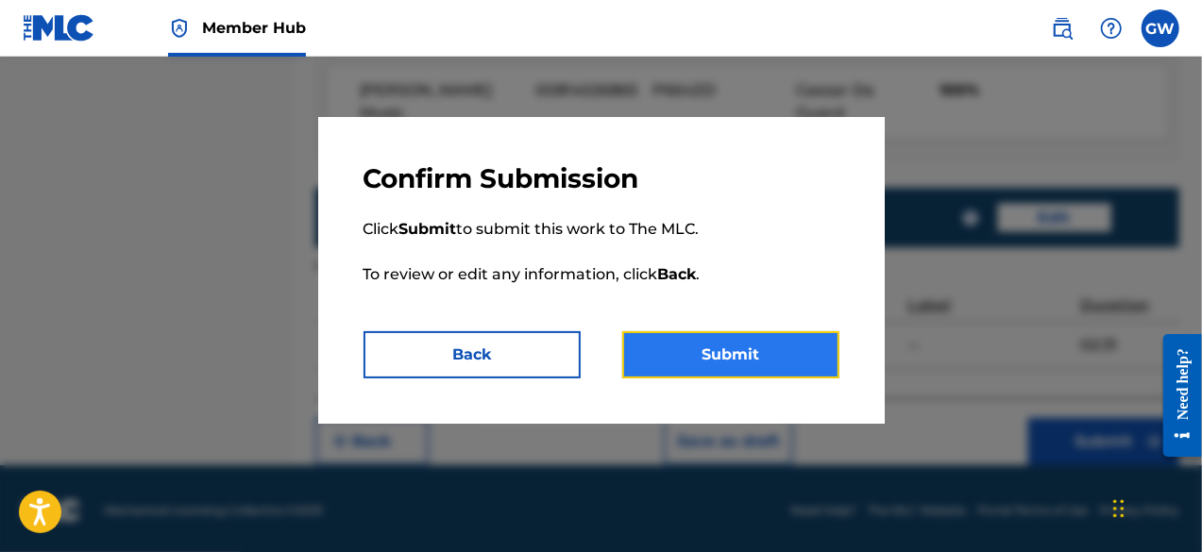
click at [747, 347] on button "Submit" at bounding box center [730, 354] width 217 height 47
